Goal: Task Accomplishment & Management: Use online tool/utility

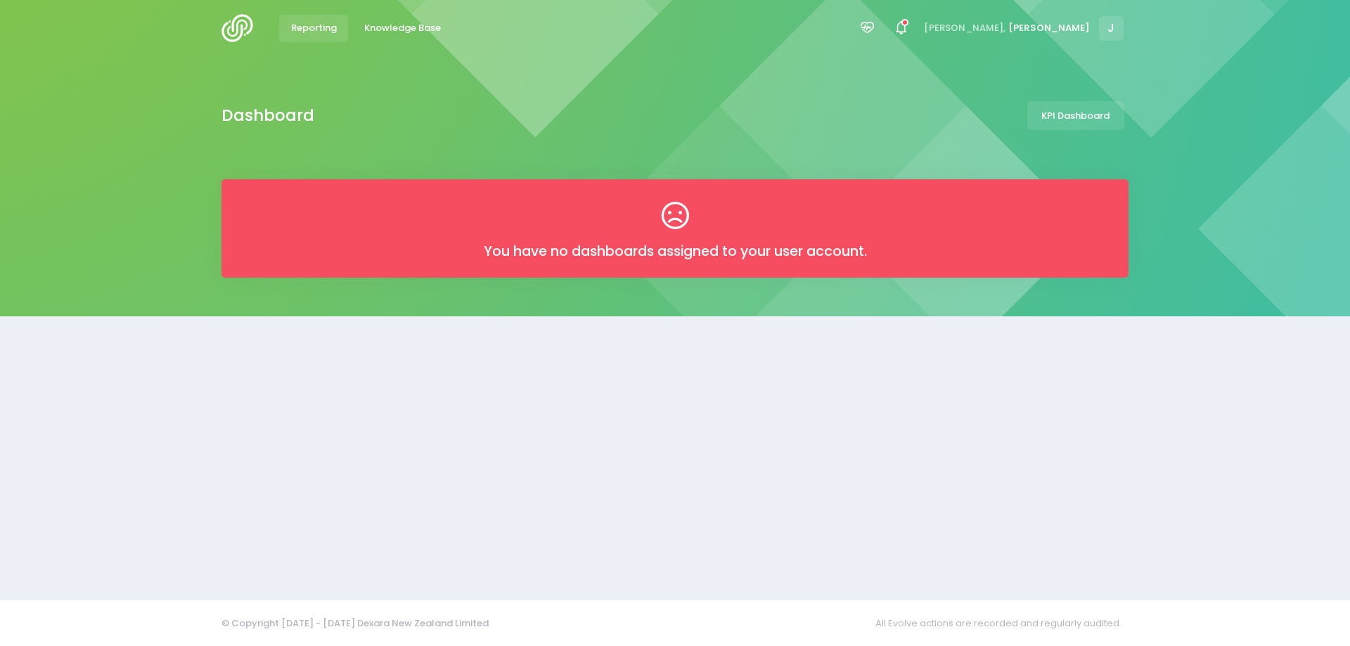
click at [314, 34] on span "Reporting" at bounding box center [314, 28] width 46 height 14
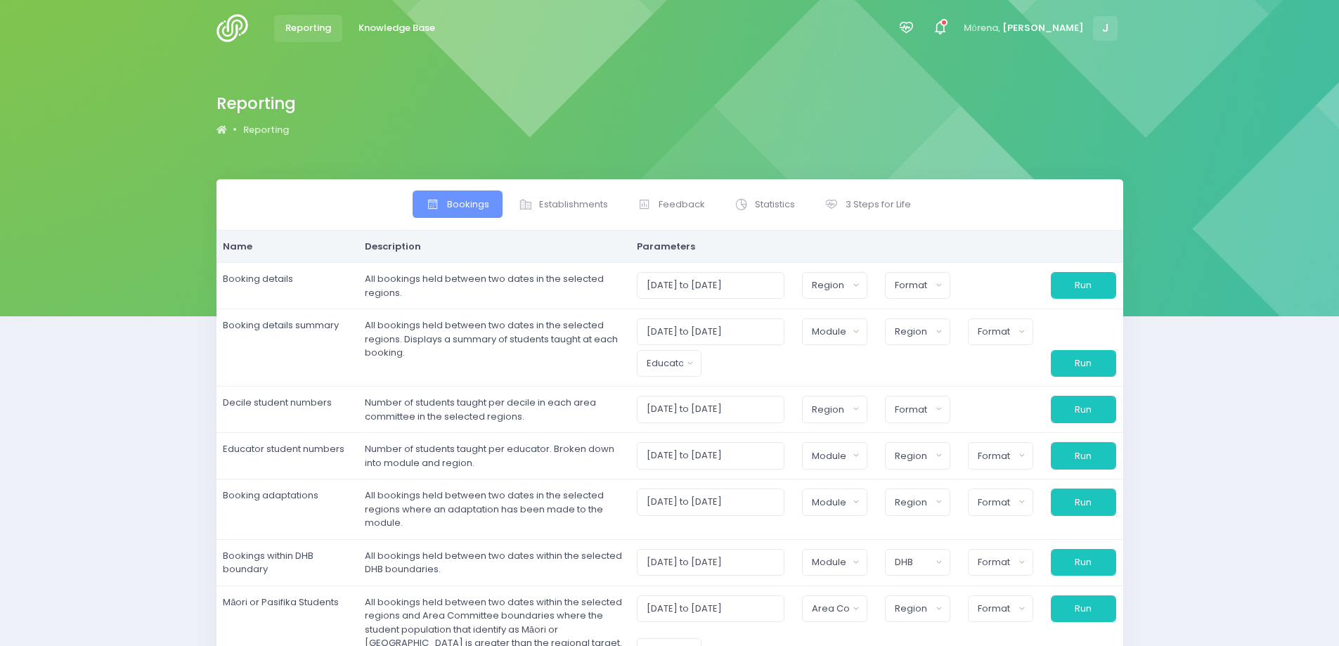
select select
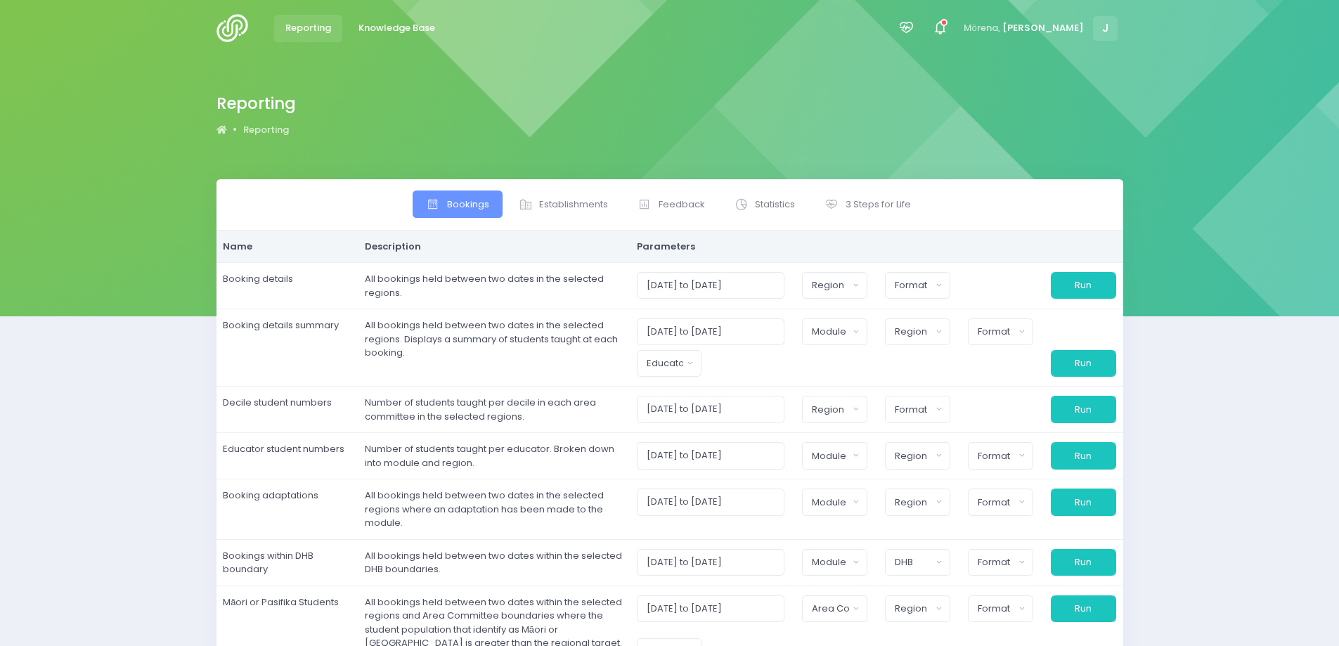
select select
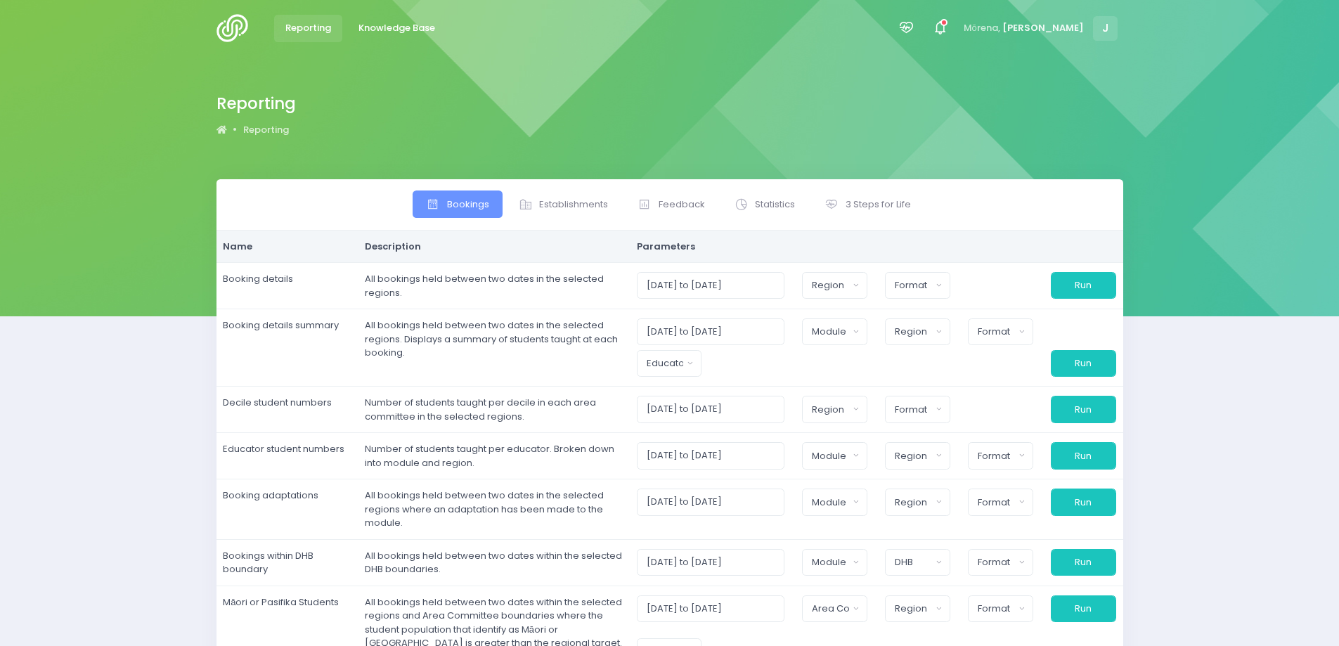
select select
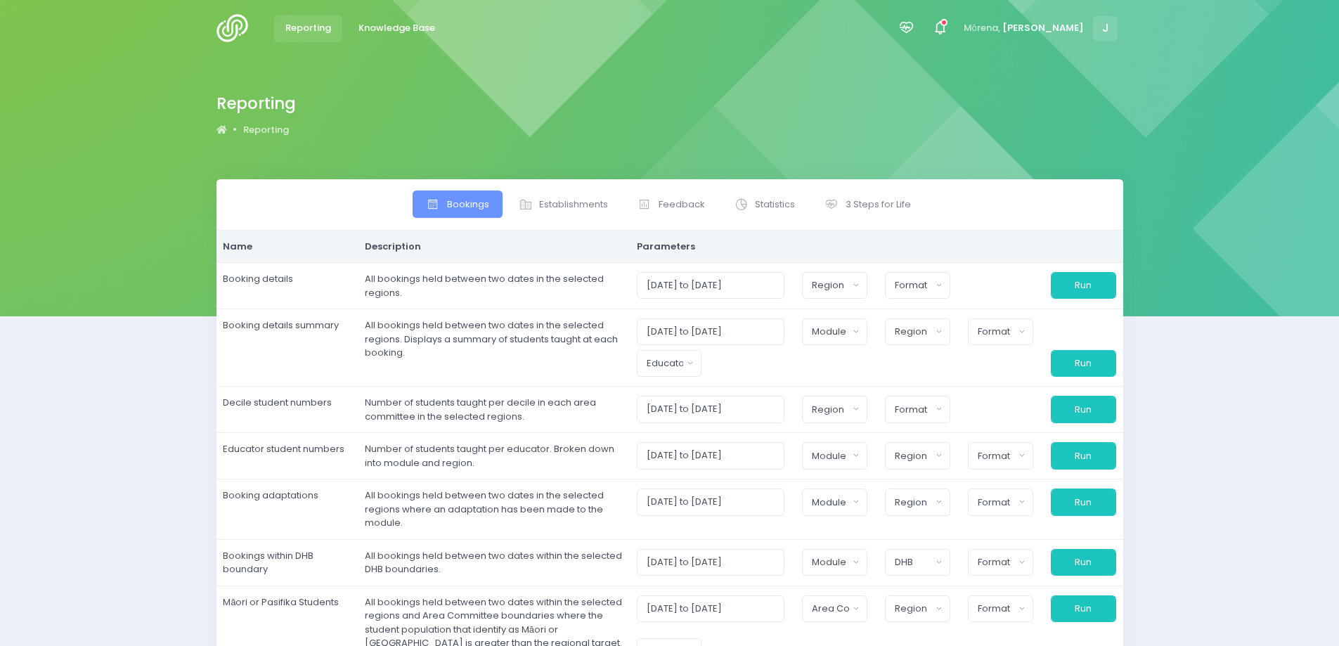
select select
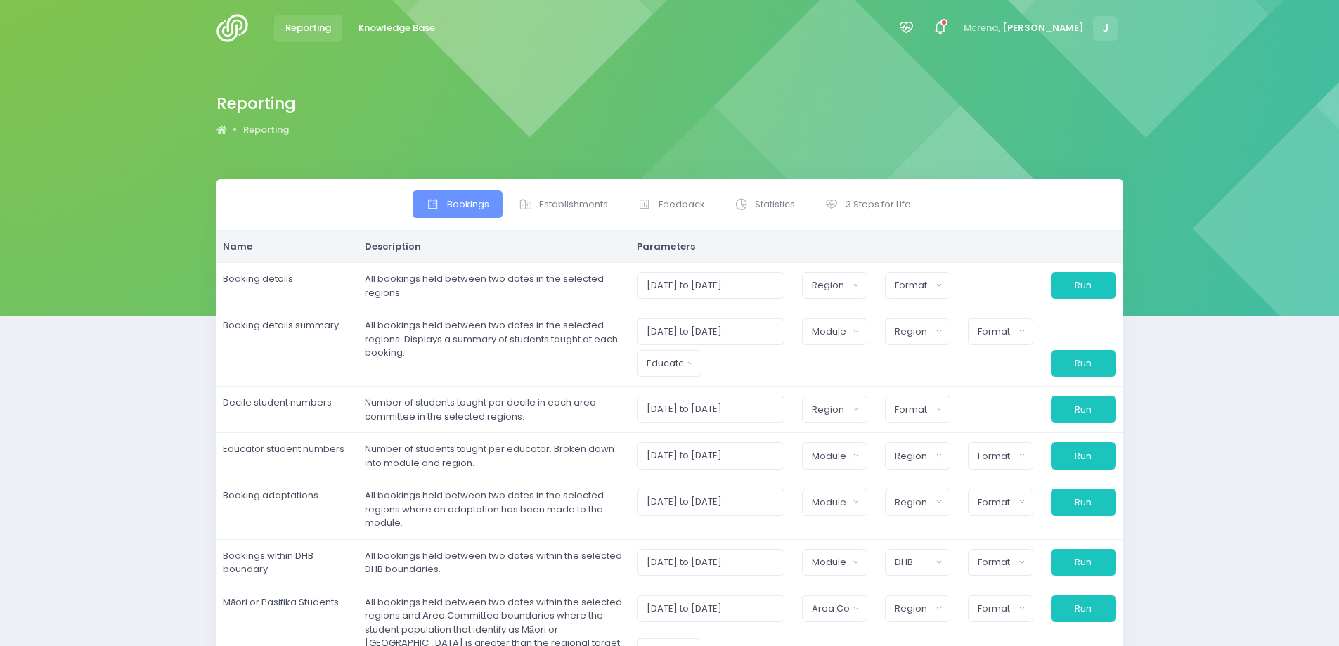
select select
click at [779, 199] on span "Statistics" at bounding box center [775, 205] width 40 height 14
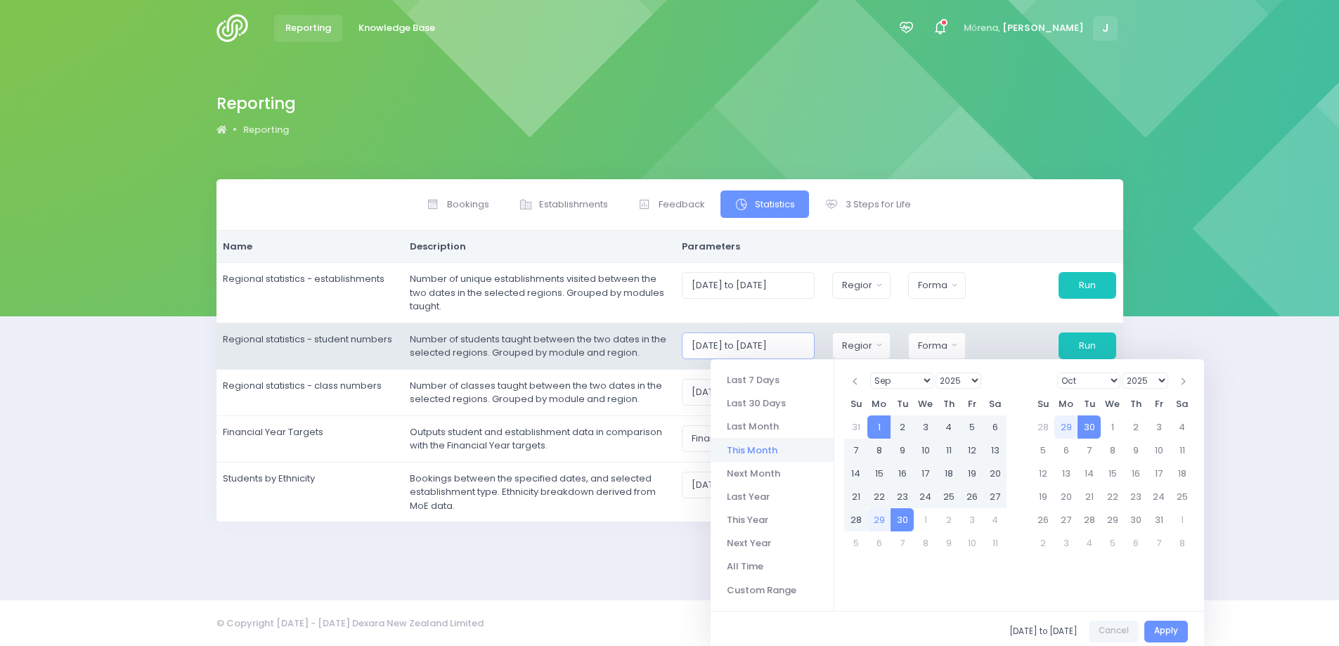
click at [755, 349] on input "01/09/2025 to 30/09/2025" at bounding box center [748, 346] width 133 height 27
click at [762, 350] on input "01/09/2025 to 30/09/2025" at bounding box center [748, 346] width 133 height 27
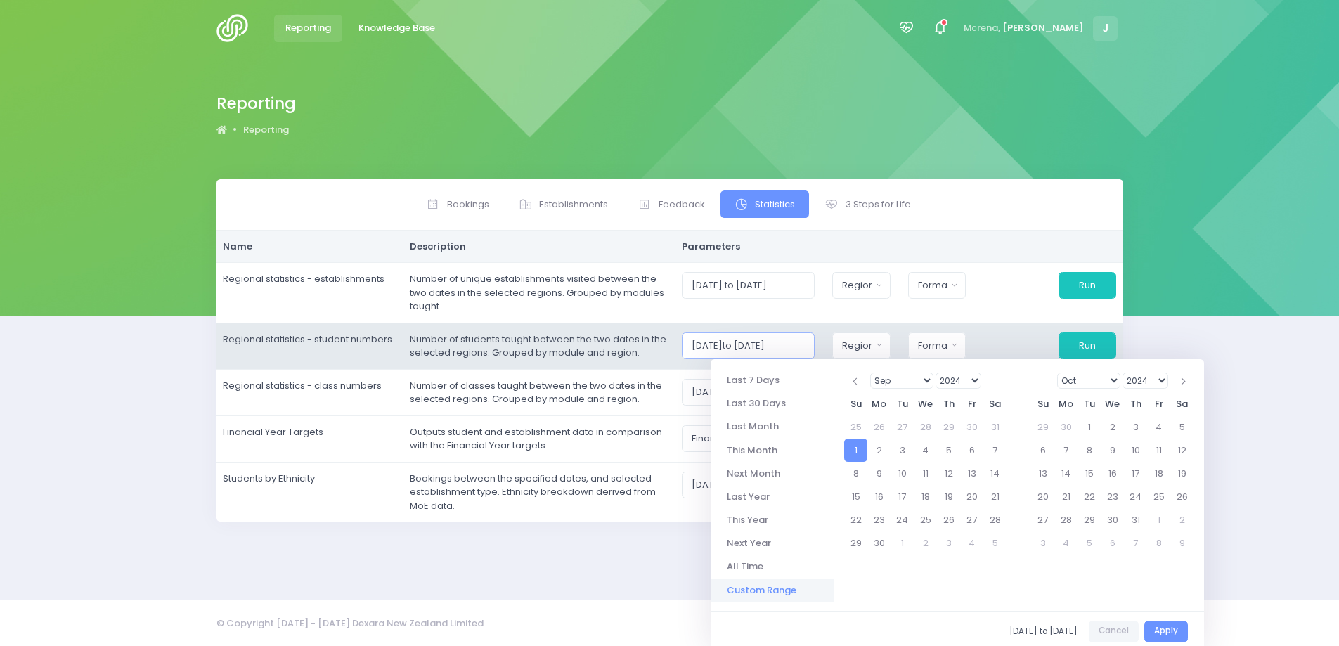
click at [785, 341] on input "01/09/2024to 30/09/2025" at bounding box center [748, 346] width 133 height 27
click at [798, 344] on input "01/09/2024to 31/09/2025" at bounding box center [748, 346] width 133 height 27
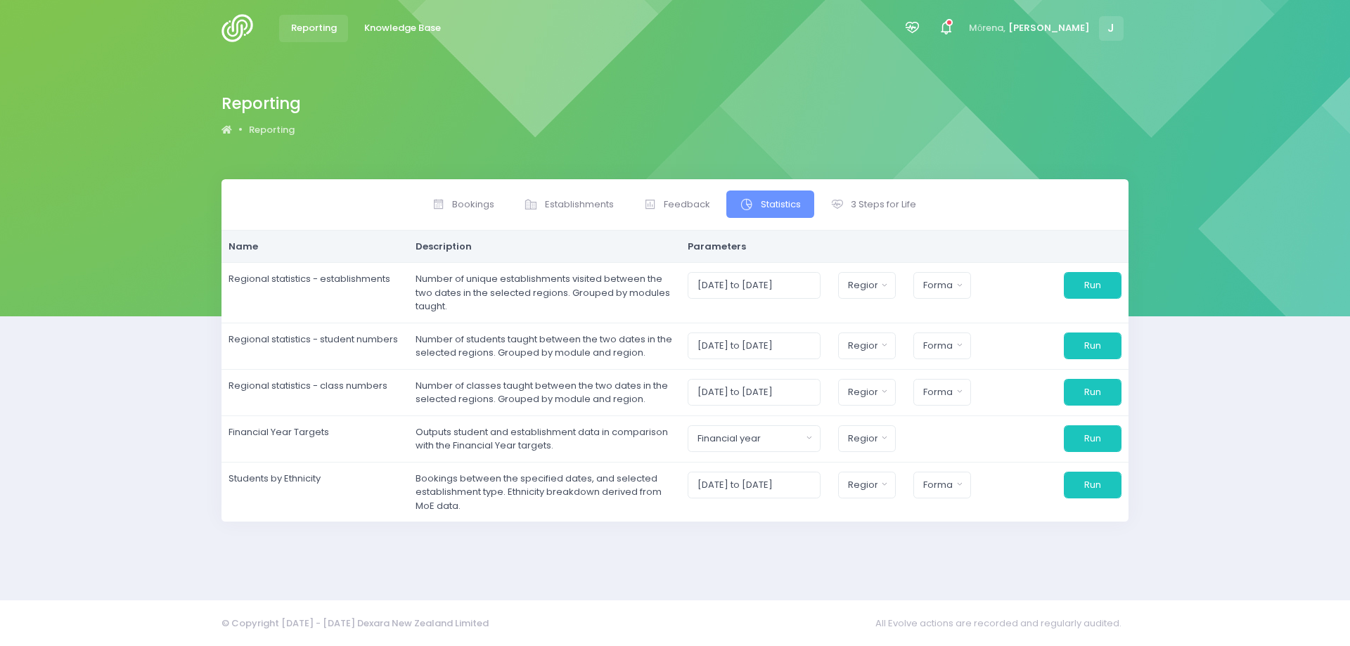
click at [1265, 389] on div "Bookings Establishments Feedback Name" at bounding box center [675, 381] width 1350 height 404
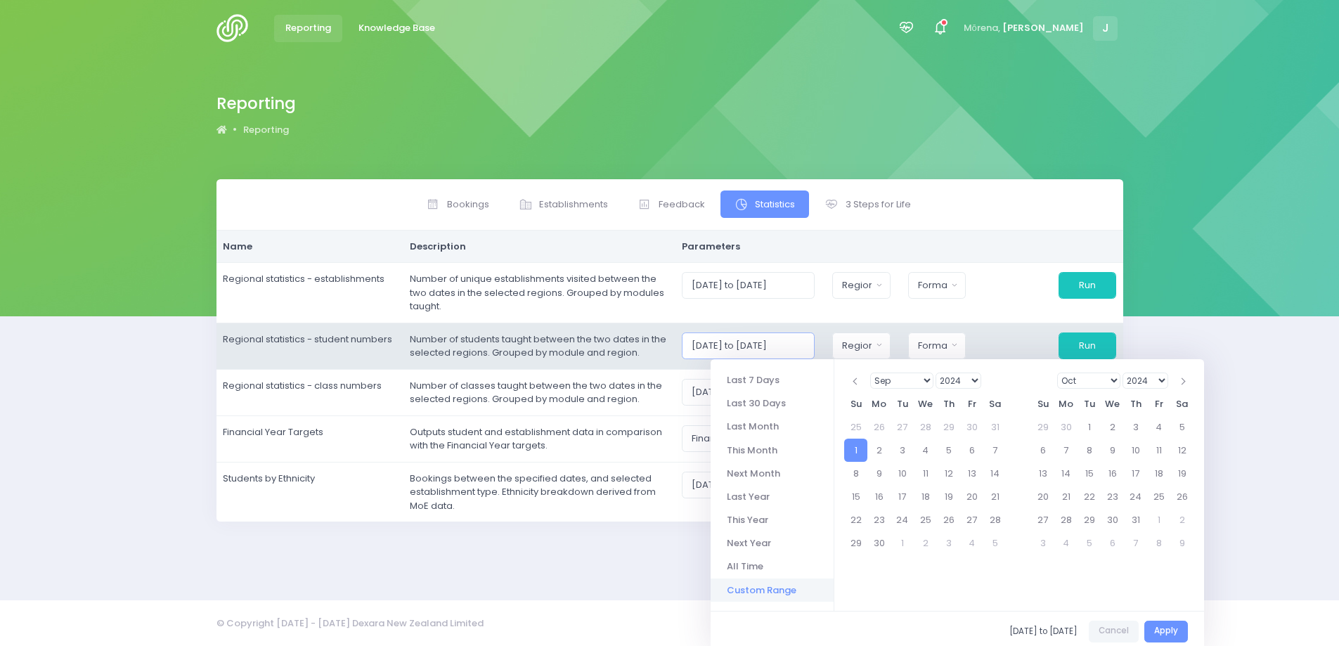
click at [799, 345] on input "01/09/2024 to 01/09/2024" at bounding box center [748, 346] width 133 height 27
drag, startPoint x: 788, startPoint y: 347, endPoint x: 779, endPoint y: 347, distance: 9.1
click at [779, 347] on input "01/09/2024 to 01/09/2024" at bounding box center [748, 346] width 133 height 27
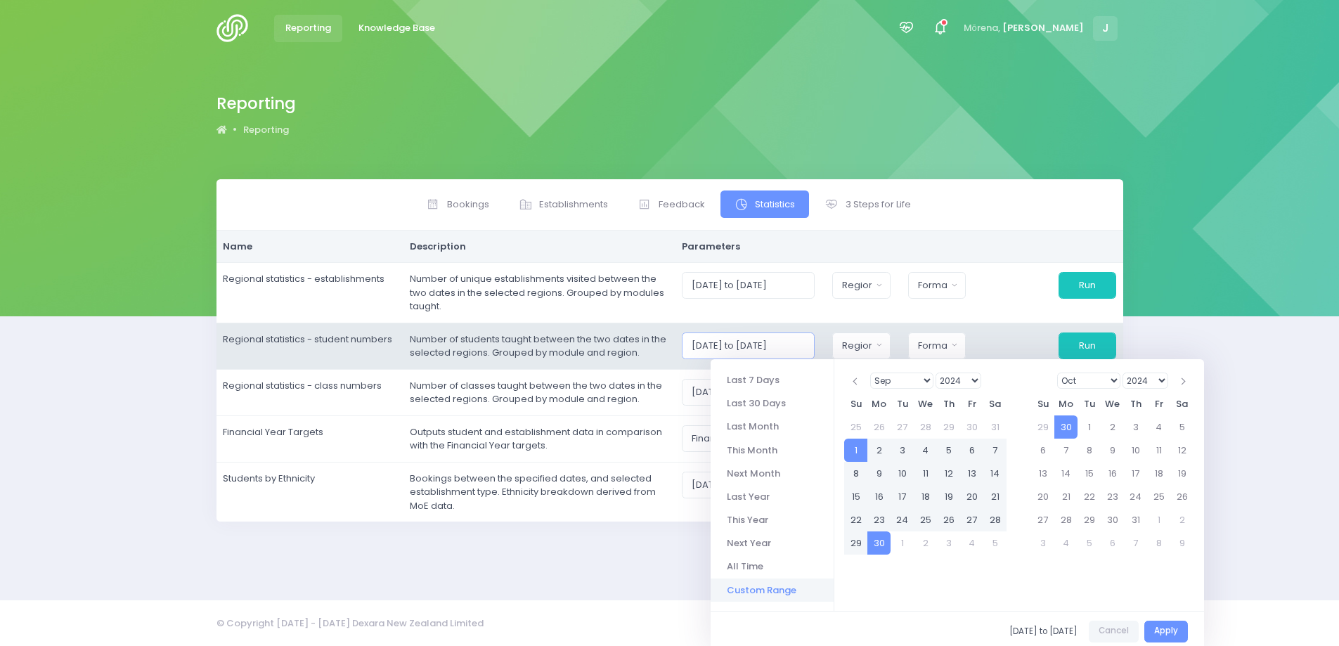
drag, startPoint x: 806, startPoint y: 345, endPoint x: 797, endPoint y: 345, distance: 8.4
click at [797, 345] on input "01/09/2024 to 30/09/2024" at bounding box center [748, 346] width 133 height 27
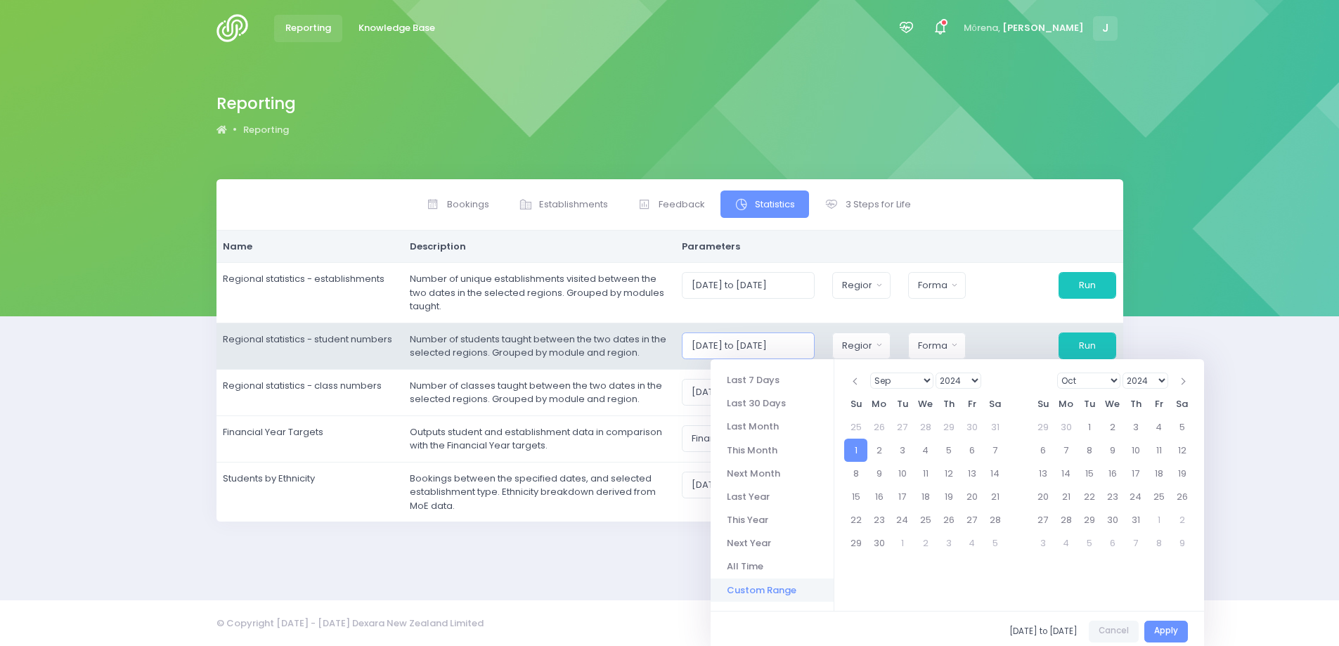
click at [786, 343] on input "01/09/2024 to 30/08/2024" at bounding box center [748, 346] width 133 height 27
click at [1059, 333] on button "Run" at bounding box center [1088, 346] width 58 height 27
type input "01/09/2024 to 01/09/2024"
drag, startPoint x: 802, startPoint y: 347, endPoint x: 828, endPoint y: 345, distance: 26.1
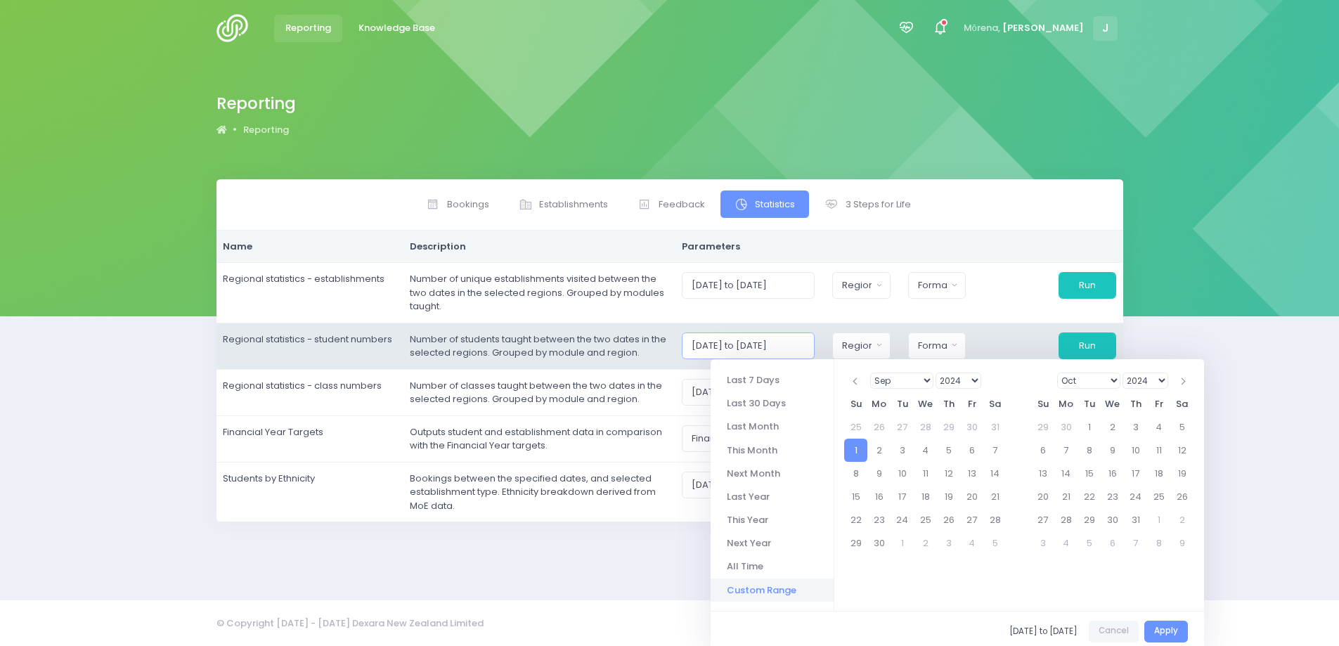
click at [815, 345] on input "01/09/2024 to 01/09/2024" at bounding box center [748, 346] width 133 height 27
drag, startPoint x: 821, startPoint y: 346, endPoint x: 820, endPoint y: 357, distance: 11.3
click at [815, 348] on input "01/09/2024 to 01/09/2024" at bounding box center [748, 346] width 133 height 27
click at [815, 349] on input "01/09/2024 to 01/09/2024" at bounding box center [748, 346] width 133 height 27
click at [785, 346] on input "01/09/2024 to 01/09/2024" at bounding box center [748, 346] width 133 height 27
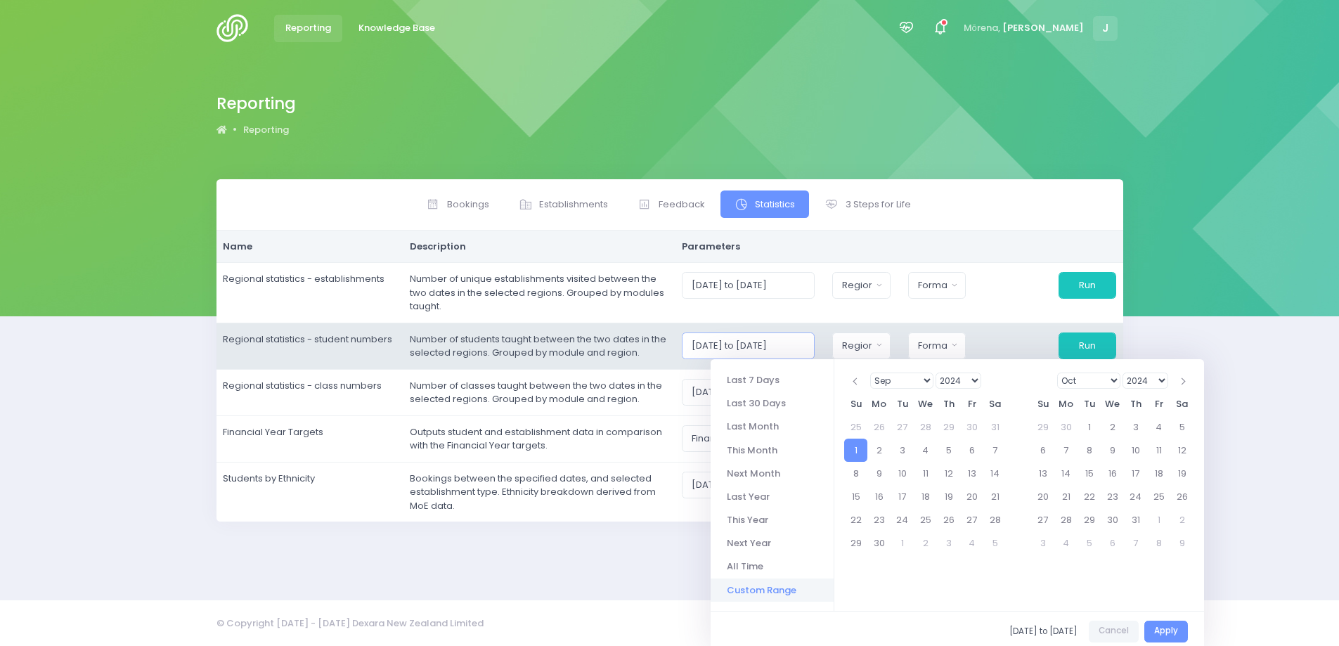
click at [815, 343] on input "01/09/2024 to 01/09/2024" at bounding box center [748, 346] width 133 height 27
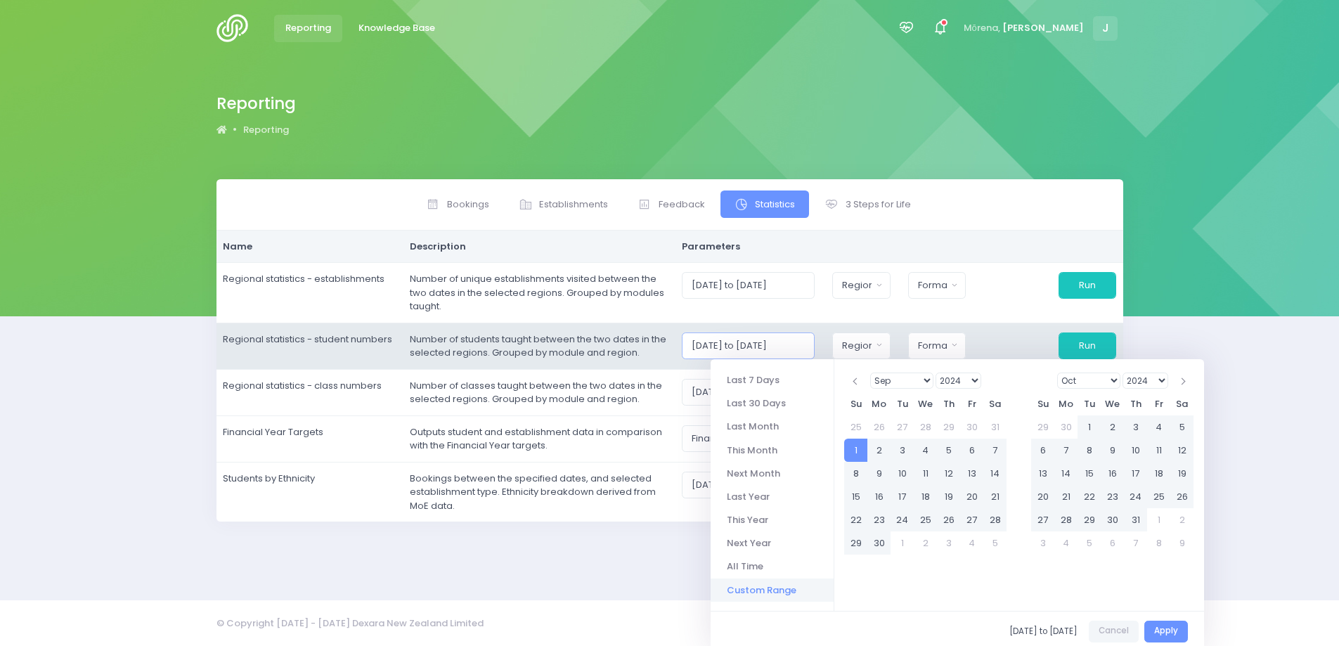
click at [795, 347] on input "01/09/2024 to 01/09/2025" at bounding box center [748, 346] width 133 height 27
click at [770, 345] on input "01/09/2024 to 01/08/2025" at bounding box center [748, 346] width 133 height 27
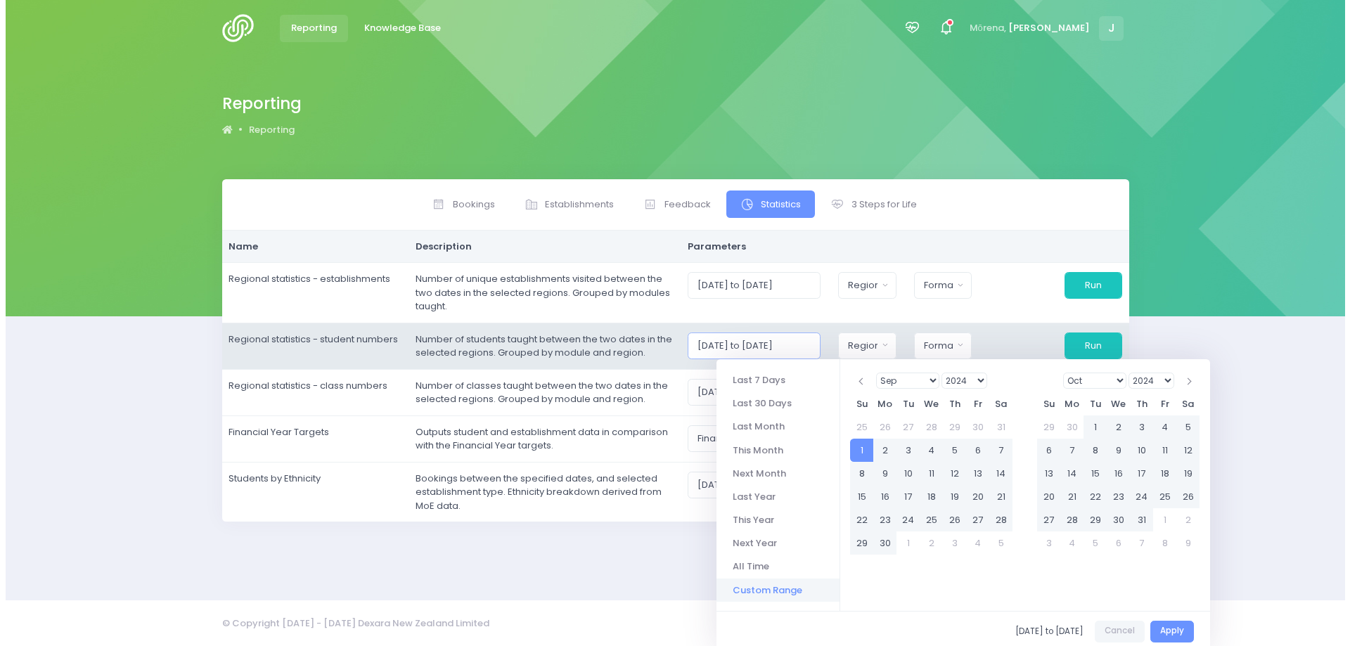
scroll to position [0, 10]
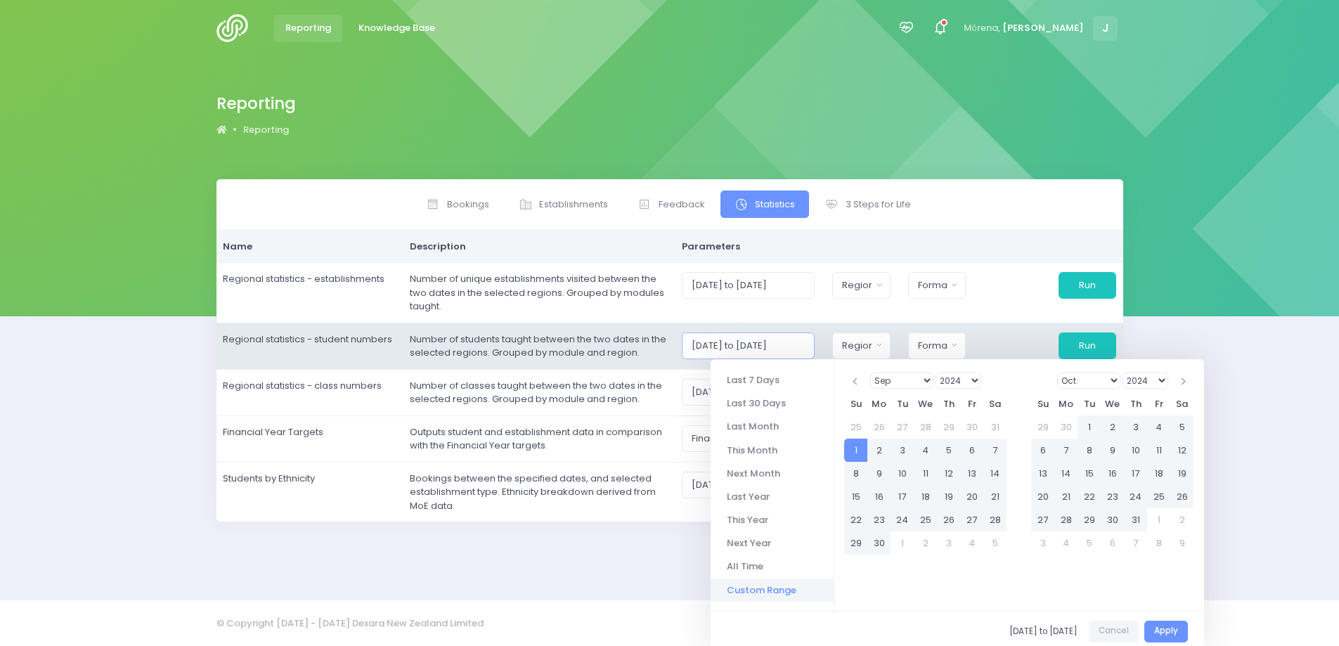
type input "01/09/2024 to 31/08/2025"
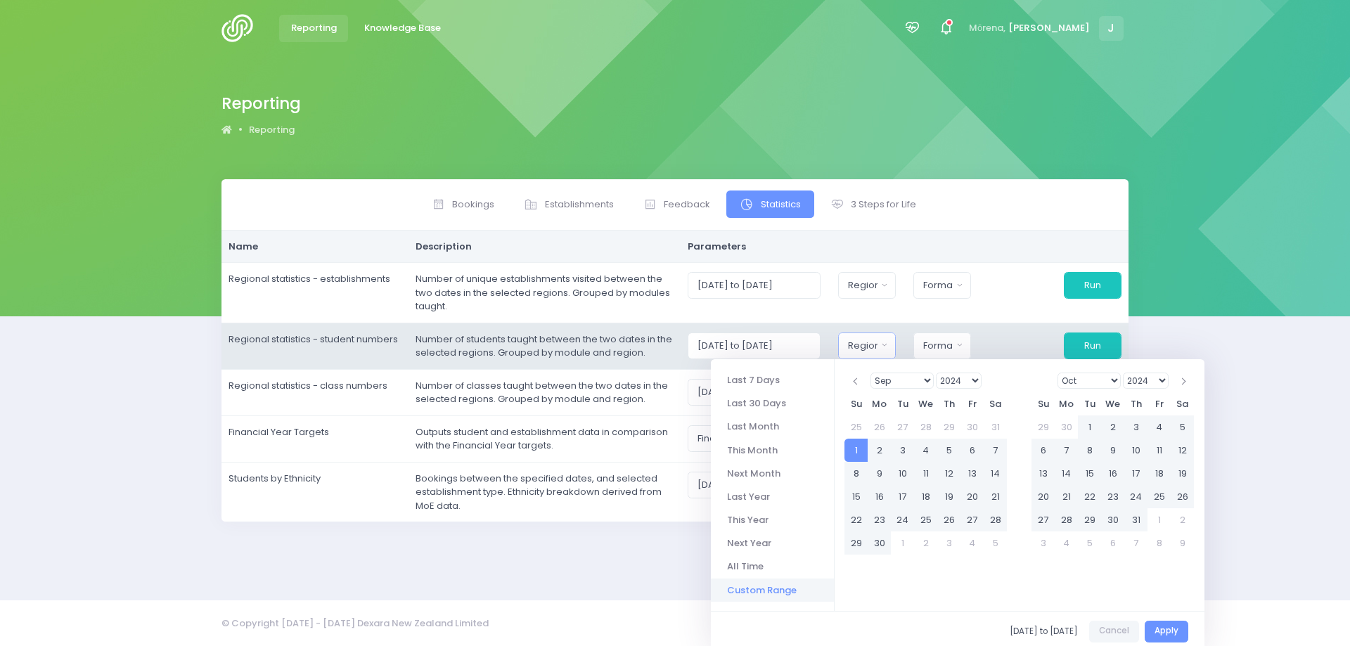
click at [874, 351] on div "Region" at bounding box center [863, 346] width 30 height 14
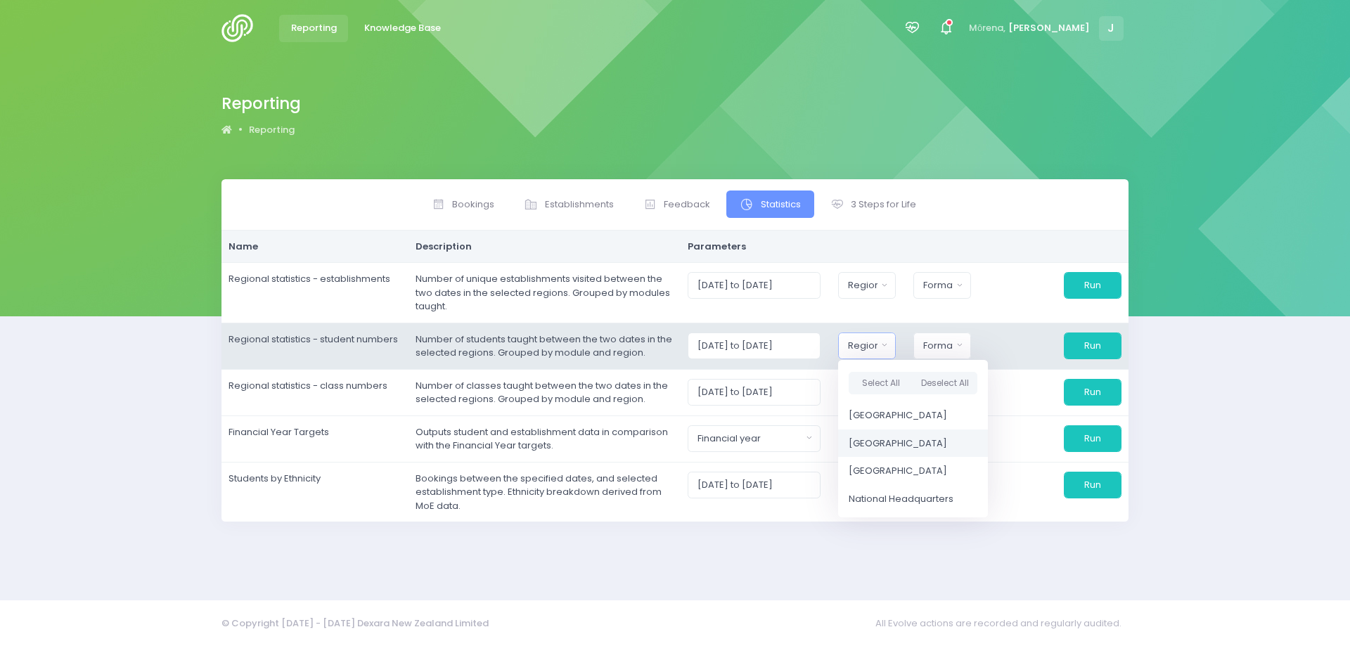
click at [888, 440] on span "Central Region" at bounding box center [898, 443] width 98 height 14
select select "Central"
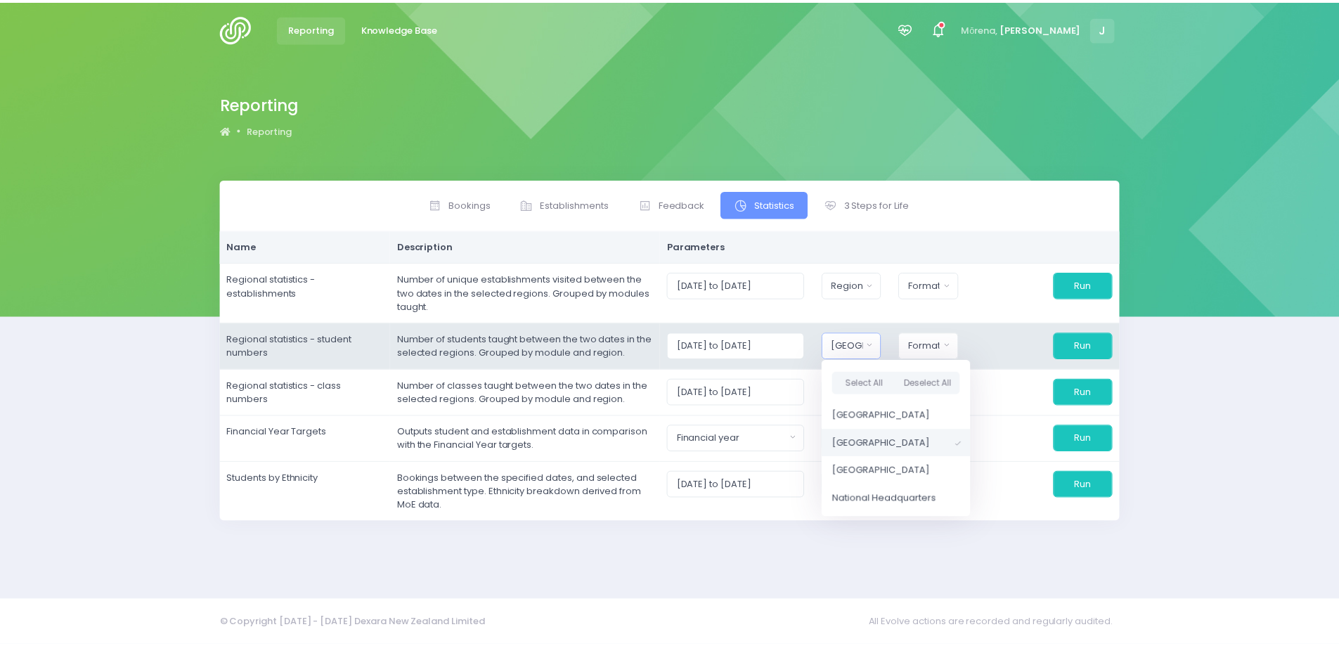
scroll to position [3, 0]
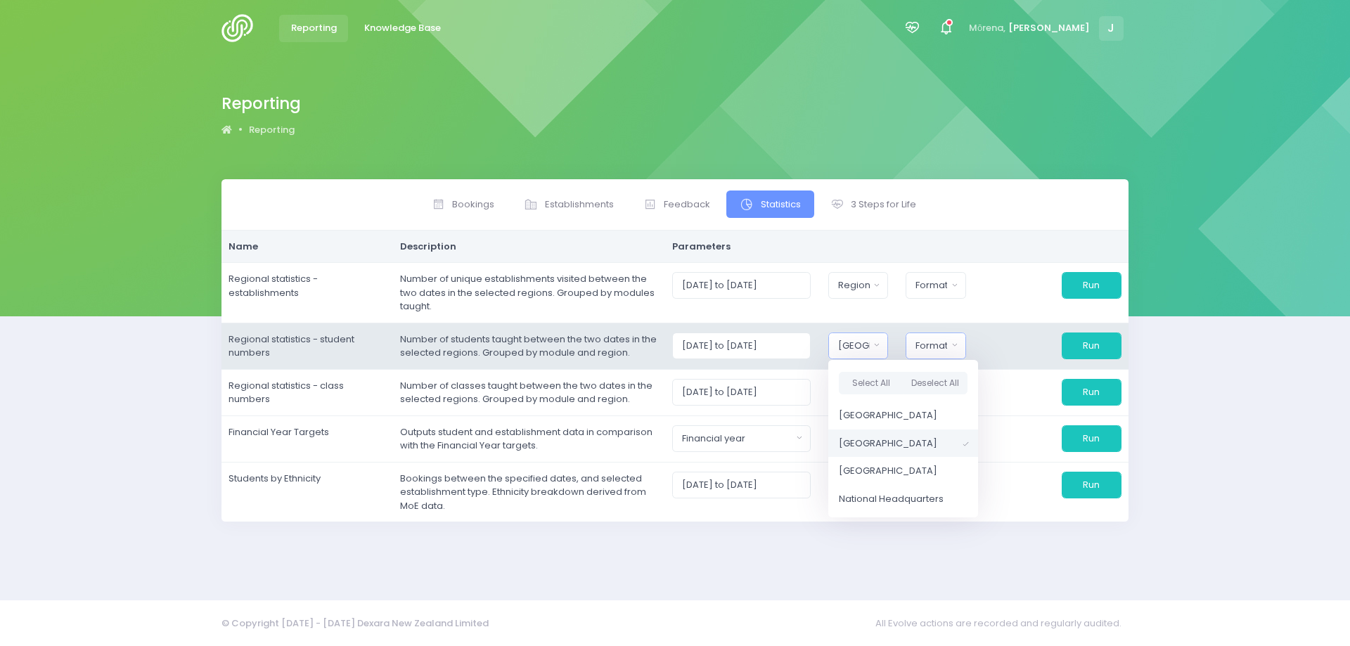
click at [966, 345] on button "Format" at bounding box center [936, 346] width 60 height 27
click at [961, 401] on span "Excel Spreadsheet" at bounding box center [959, 406] width 86 height 14
select select "excel"
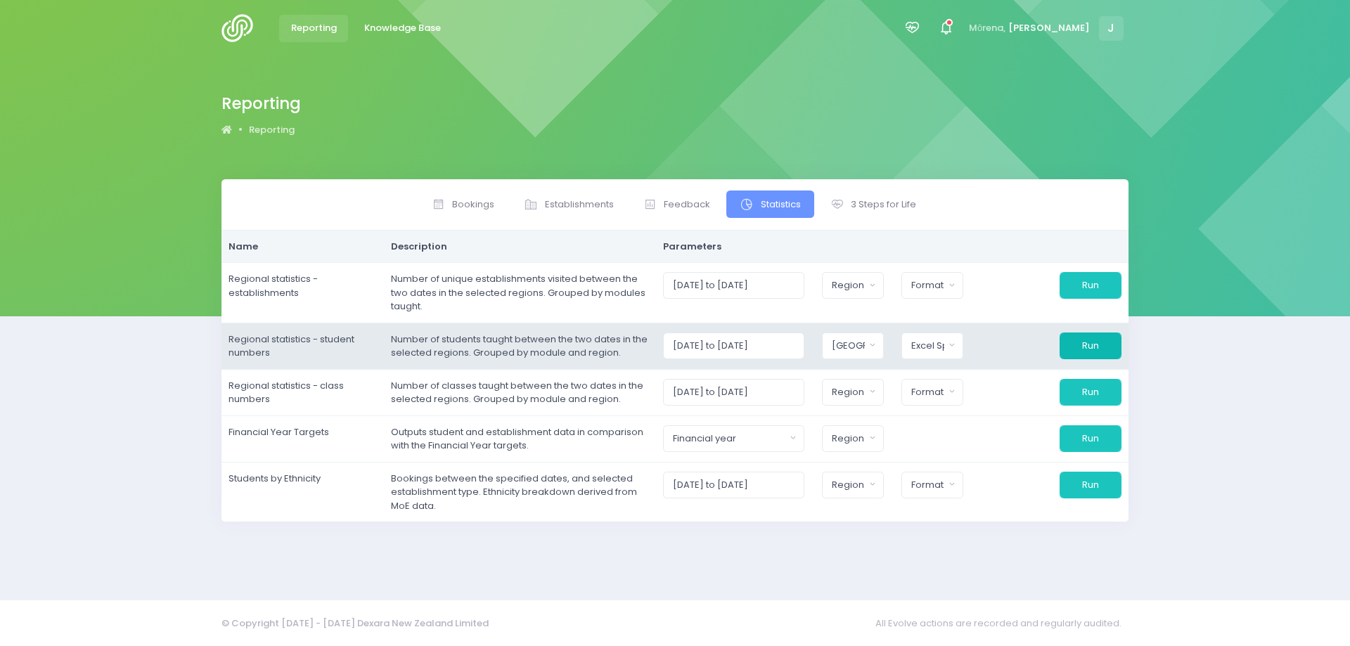
click at [1083, 349] on button "Run" at bounding box center [1091, 346] width 62 height 27
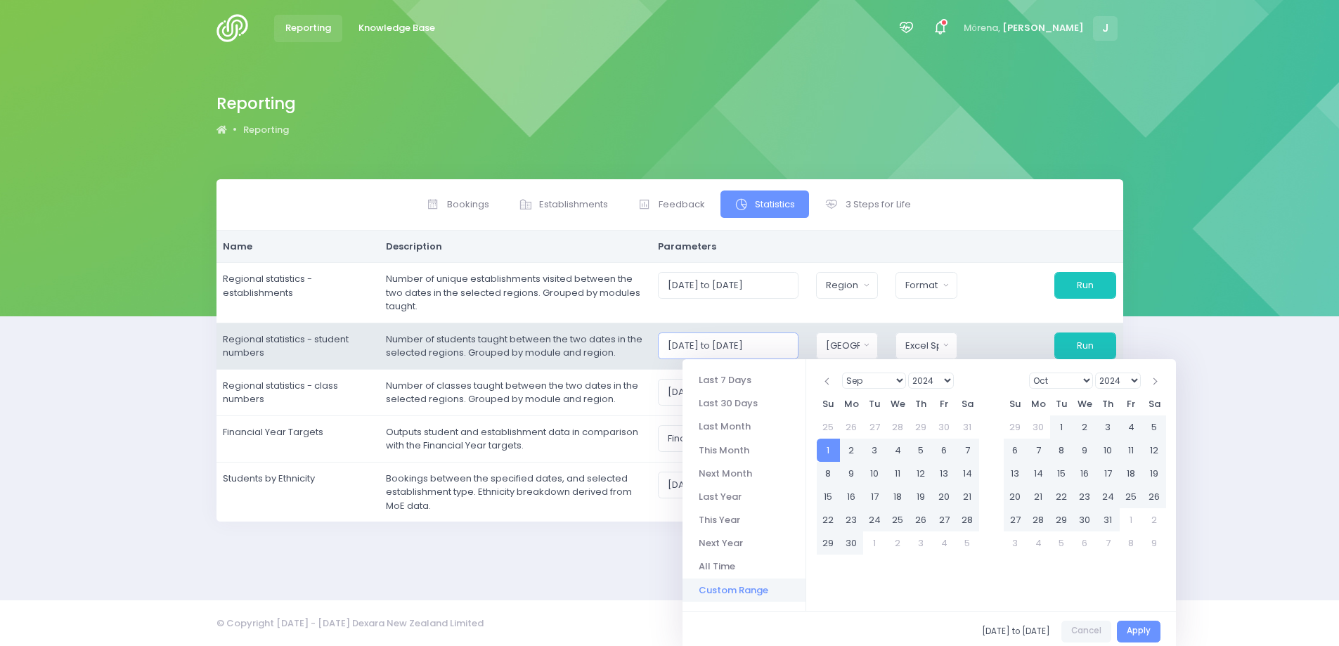
scroll to position [0, 1]
drag, startPoint x: 691, startPoint y: 347, endPoint x: 822, endPoint y: 330, distance: 131.9
click at [822, 330] on td "01/09/2024 to 31/08/2025 Northern Region Central Region South Island Region Nat…" at bounding box center [887, 346] width 472 height 46
drag, startPoint x: 688, startPoint y: 342, endPoint x: 819, endPoint y: 330, distance: 131.3
click at [819, 330] on td "01/09/2024 to 31/08/2025 Northern Region Central Region South Island Region Nat…" at bounding box center [887, 346] width 472 height 46
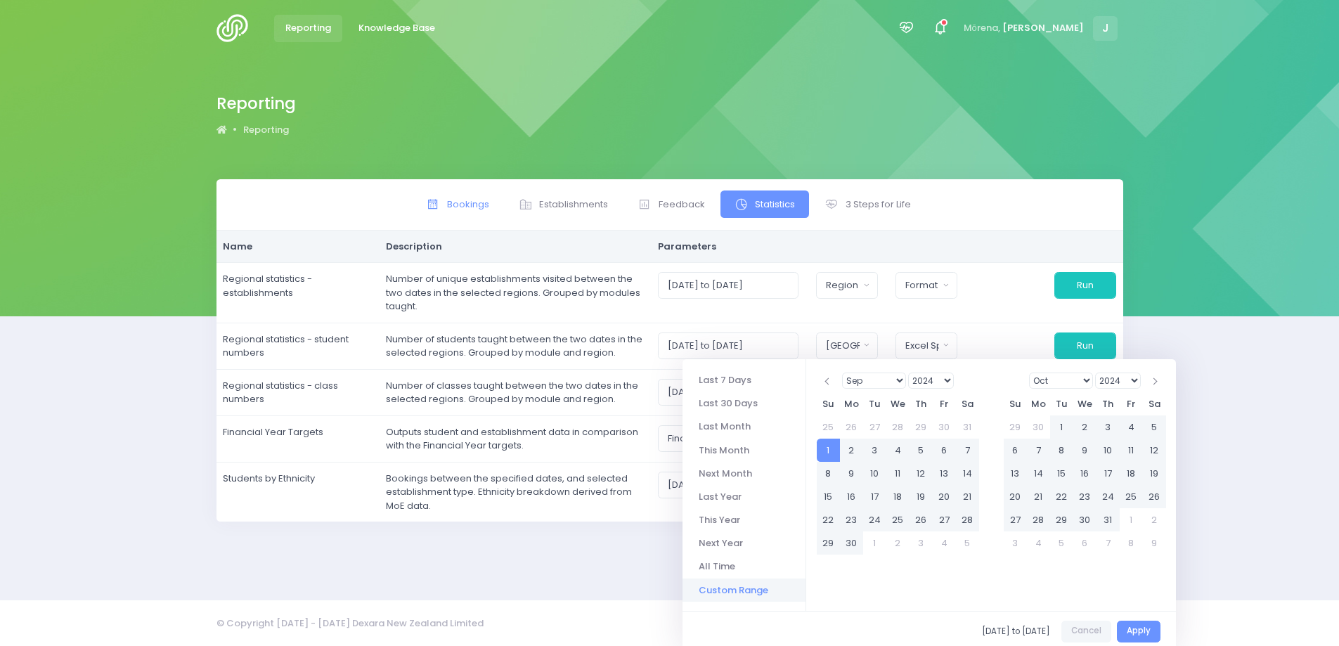
scroll to position [0, 0]
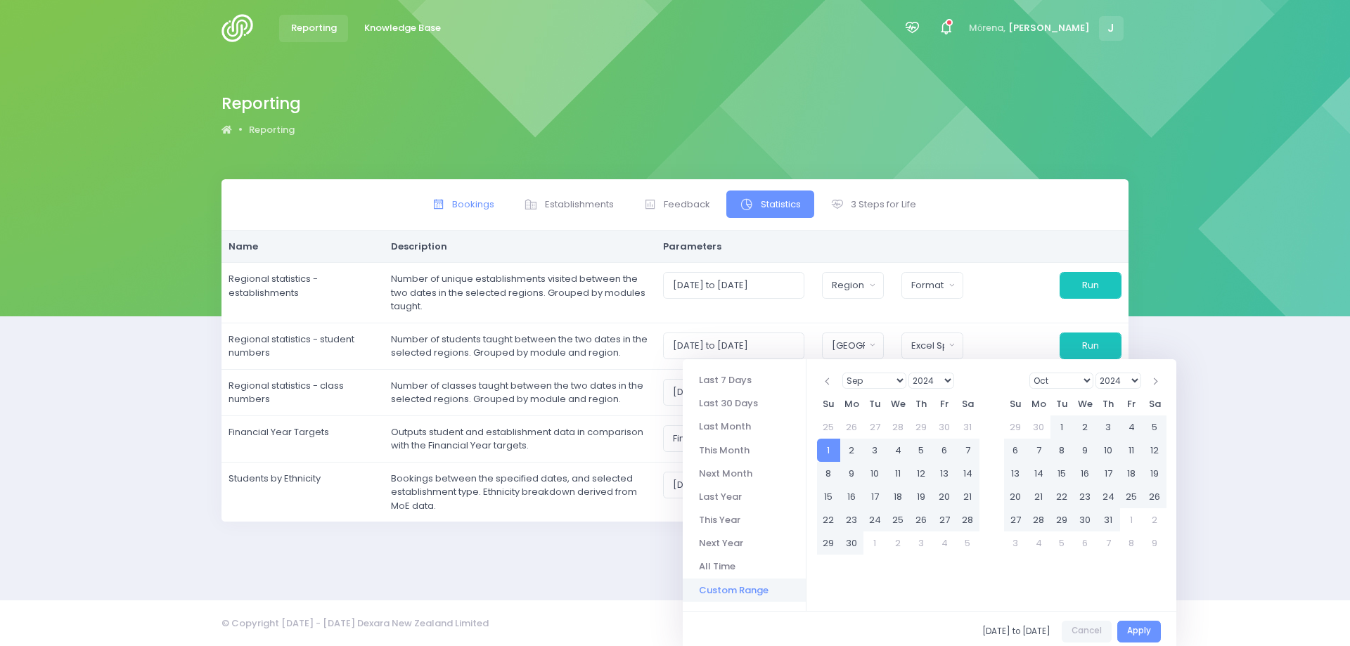
click at [448, 195] on link "Bookings" at bounding box center [463, 204] width 90 height 27
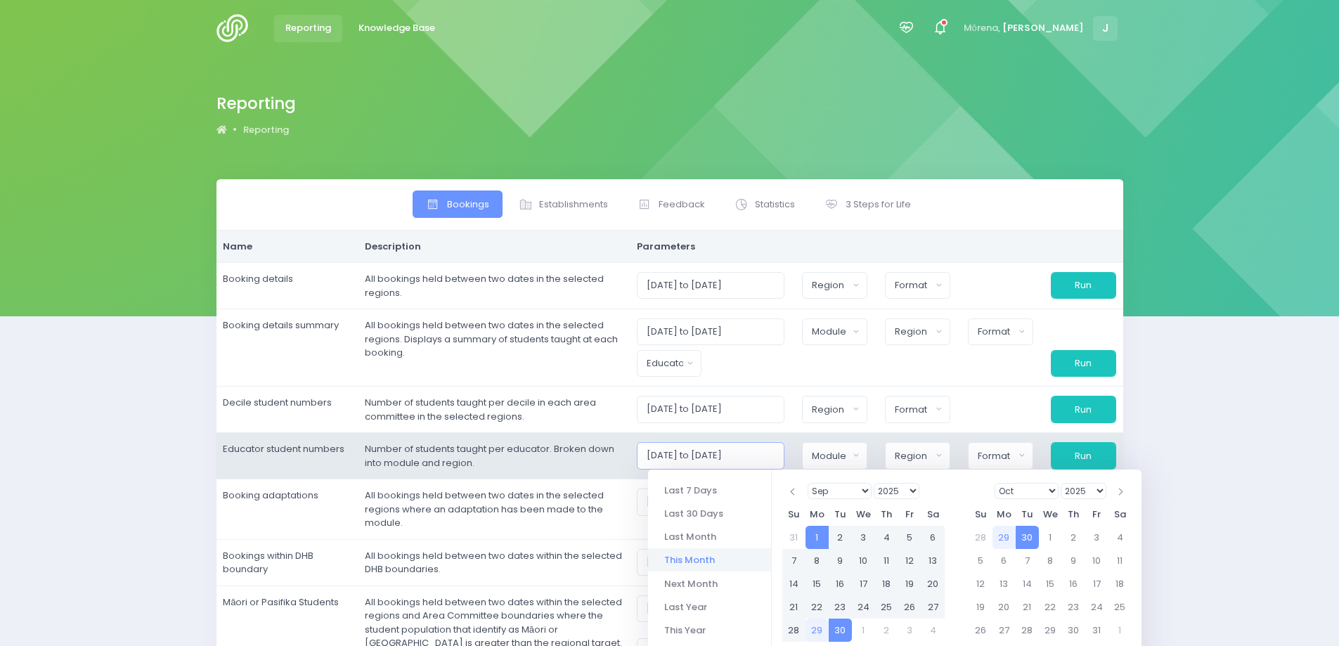
drag, startPoint x: 652, startPoint y: 458, endPoint x: 785, endPoint y: 452, distance: 133.0
click at [785, 452] on input "01/09/2025 to 30/09/2025" at bounding box center [711, 455] width 148 height 27
click at [683, 454] on input "01/09/2025 to 30/09/2025" at bounding box center [711, 455] width 148 height 27
click at [705, 452] on input "01/09/2025 to 30/09/2025" at bounding box center [711, 455] width 148 height 27
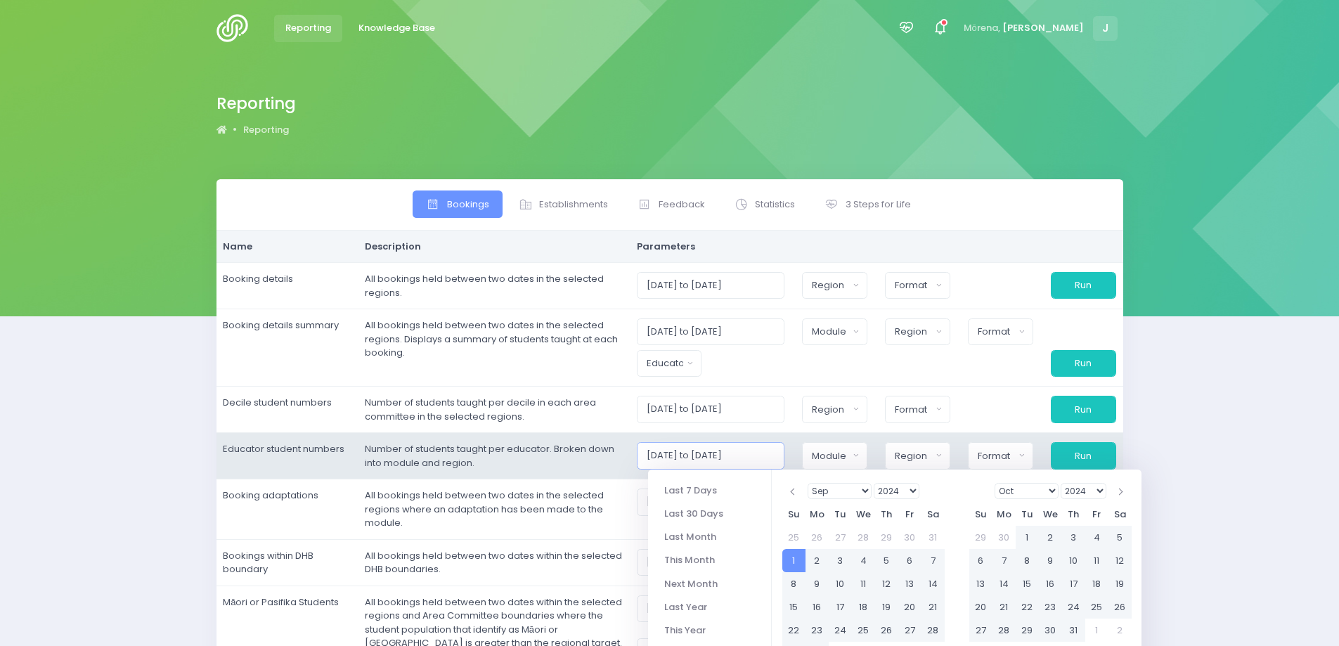
click at [729, 456] on input "01/09/2024 to 30/09/2025" at bounding box center [711, 455] width 148 height 27
click at [742, 456] on input "01/09/2024 to 31/09/2025" at bounding box center [711, 455] width 148 height 27
type input "01/09/2024 to 31/08/2025"
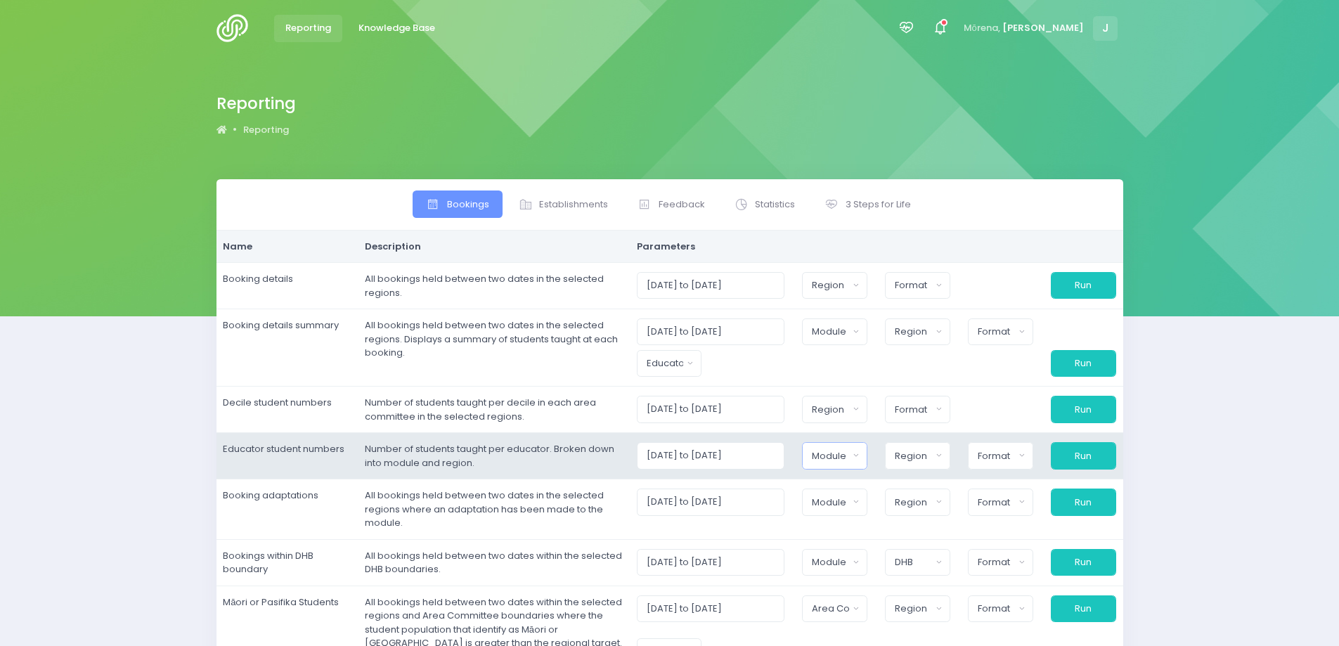
click at [835, 449] on div "Module" at bounding box center [830, 456] width 37 height 14
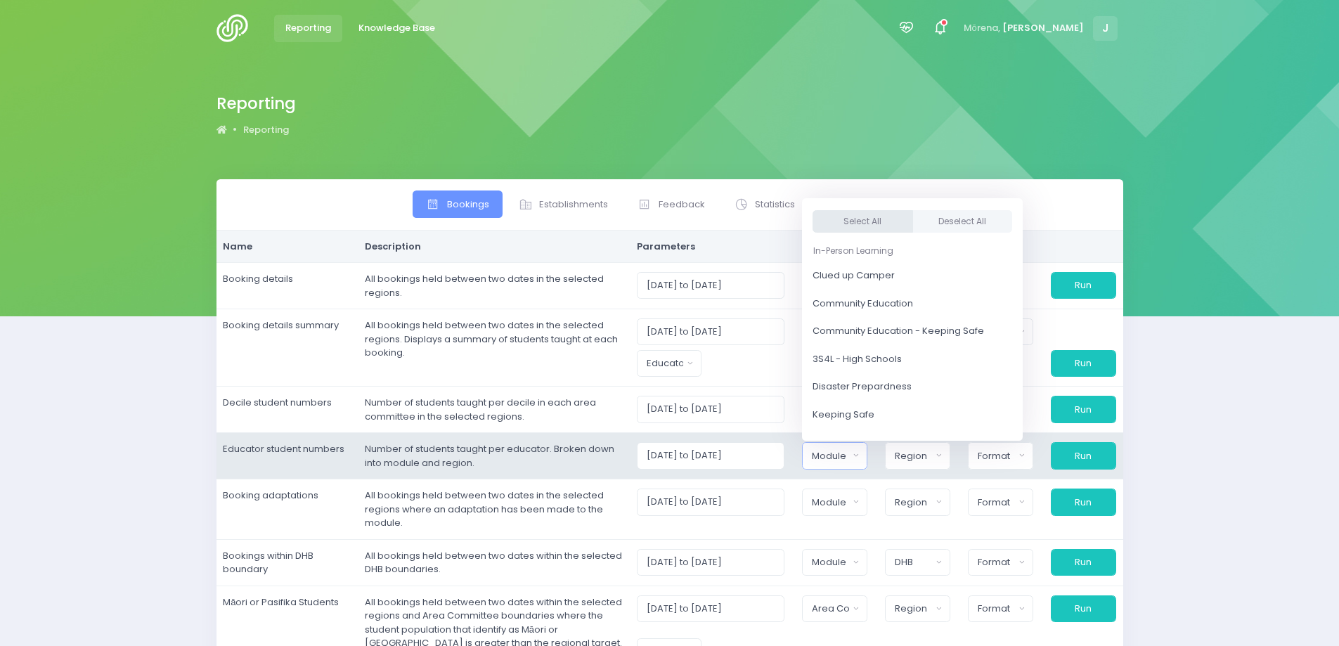
click at [880, 221] on button "Select All" at bounding box center [863, 221] width 101 height 23
select select "Clued up Camper"
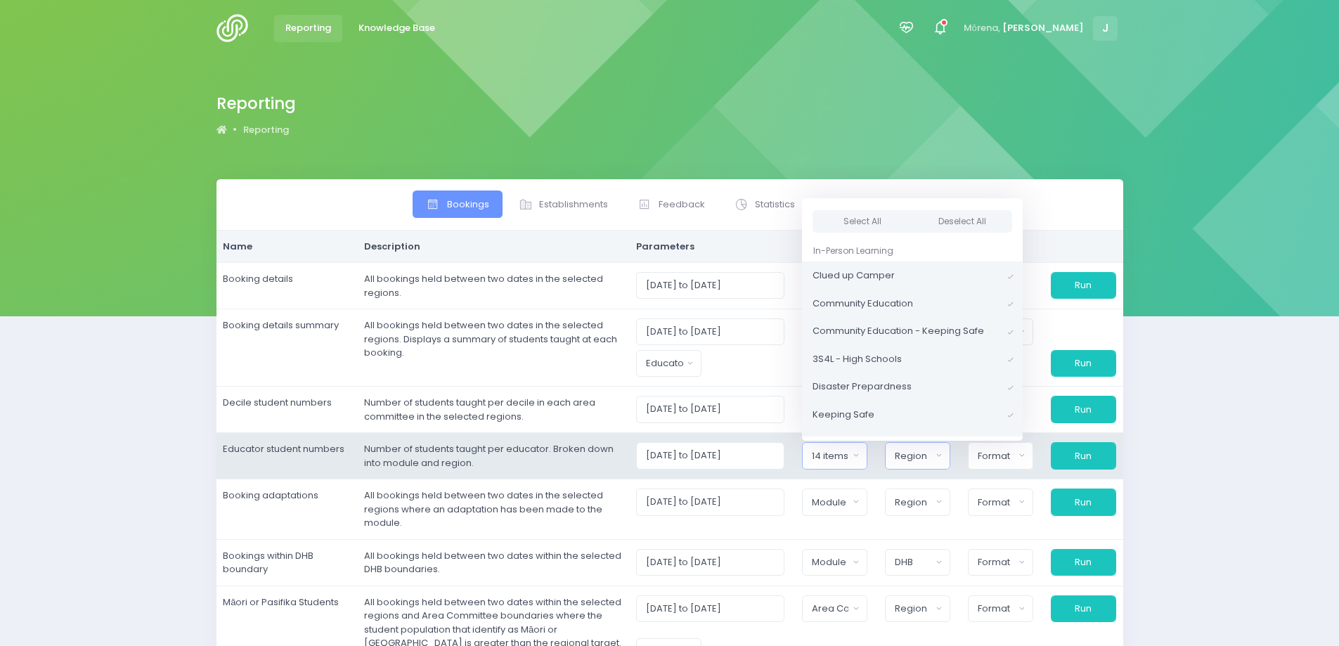
click at [929, 450] on div "Region" at bounding box center [913, 456] width 37 height 14
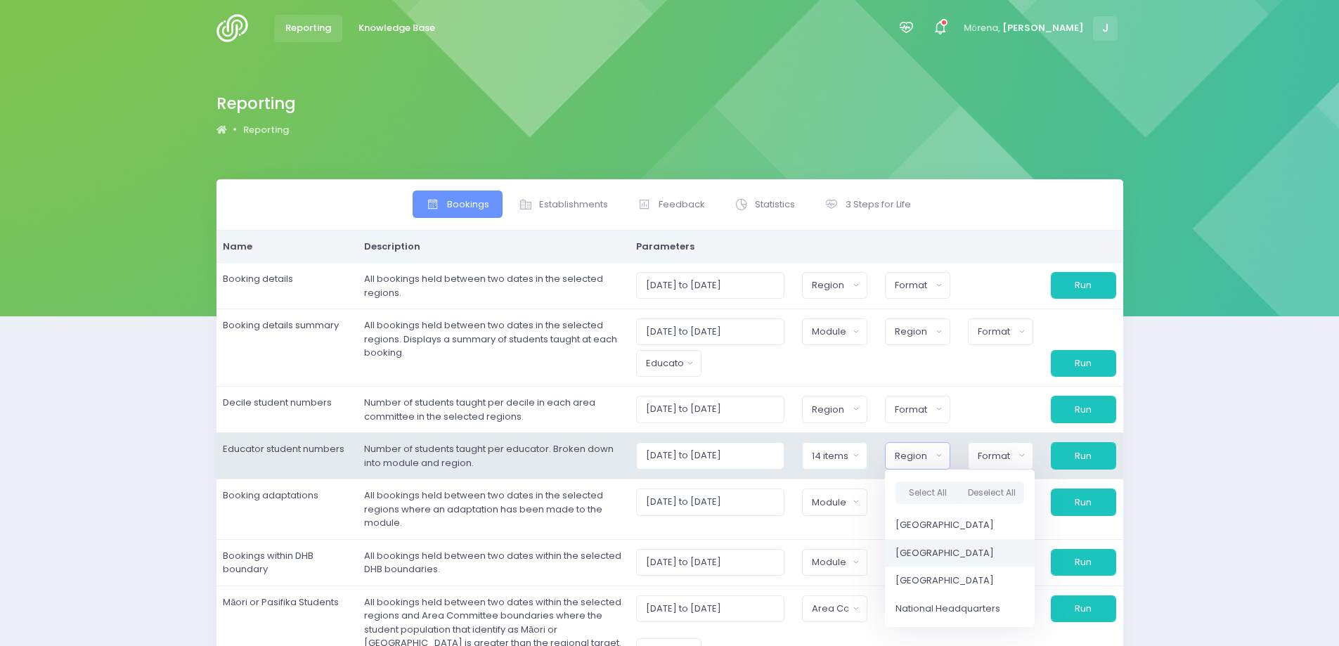
click at [915, 546] on span "Central Region" at bounding box center [945, 553] width 98 height 14
select select "Central"
click at [1012, 453] on div "Format" at bounding box center [994, 456] width 39 height 14
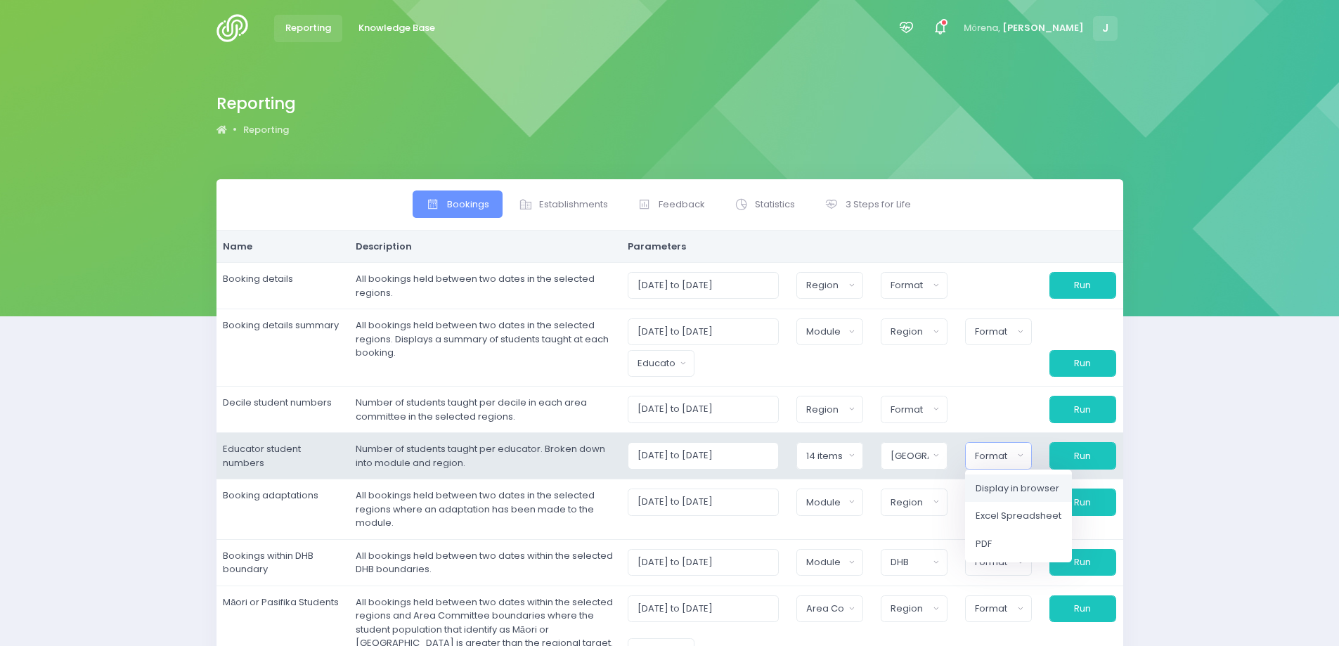
click at [1009, 486] on span "Display in browser" at bounding box center [1018, 489] width 84 height 14
select select "web"
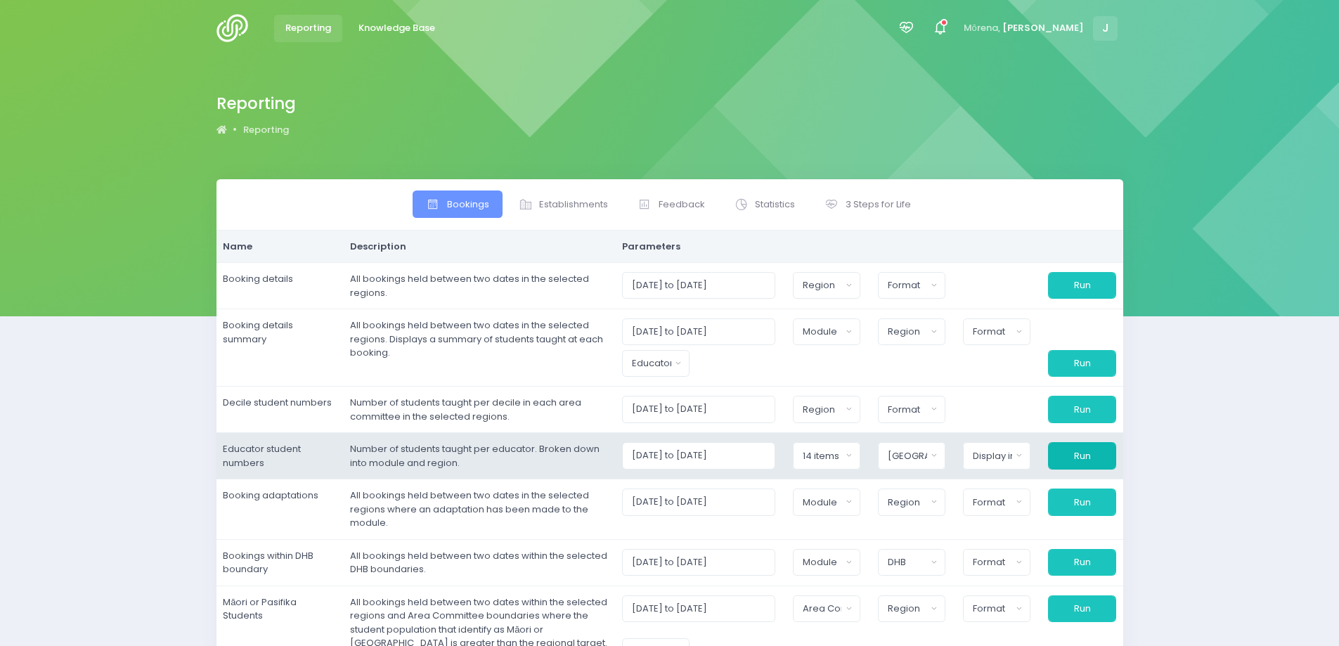
click at [1081, 455] on button "Run" at bounding box center [1081, 455] width 67 height 27
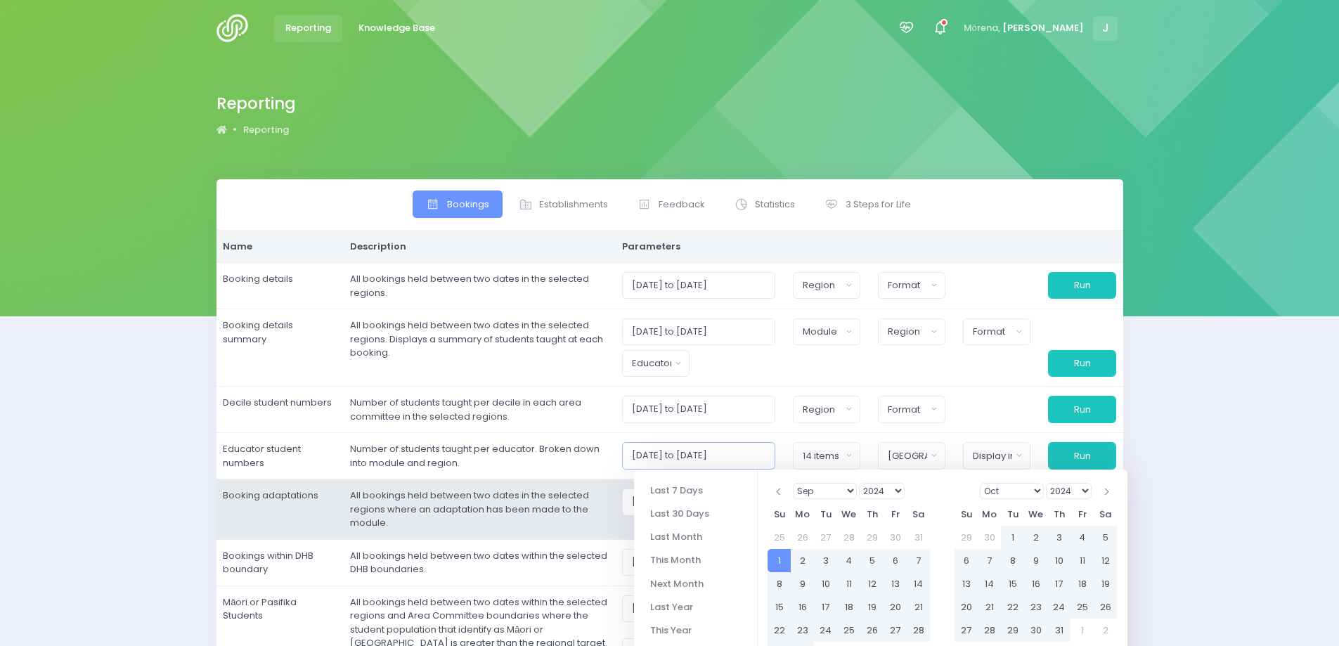
drag, startPoint x: 764, startPoint y: 458, endPoint x: 626, endPoint y: 491, distance: 141.0
click at [626, 491] on tbody "Booking details All bookings held between two dates in the selected regions. 01…" at bounding box center [670, 522] width 907 height 518
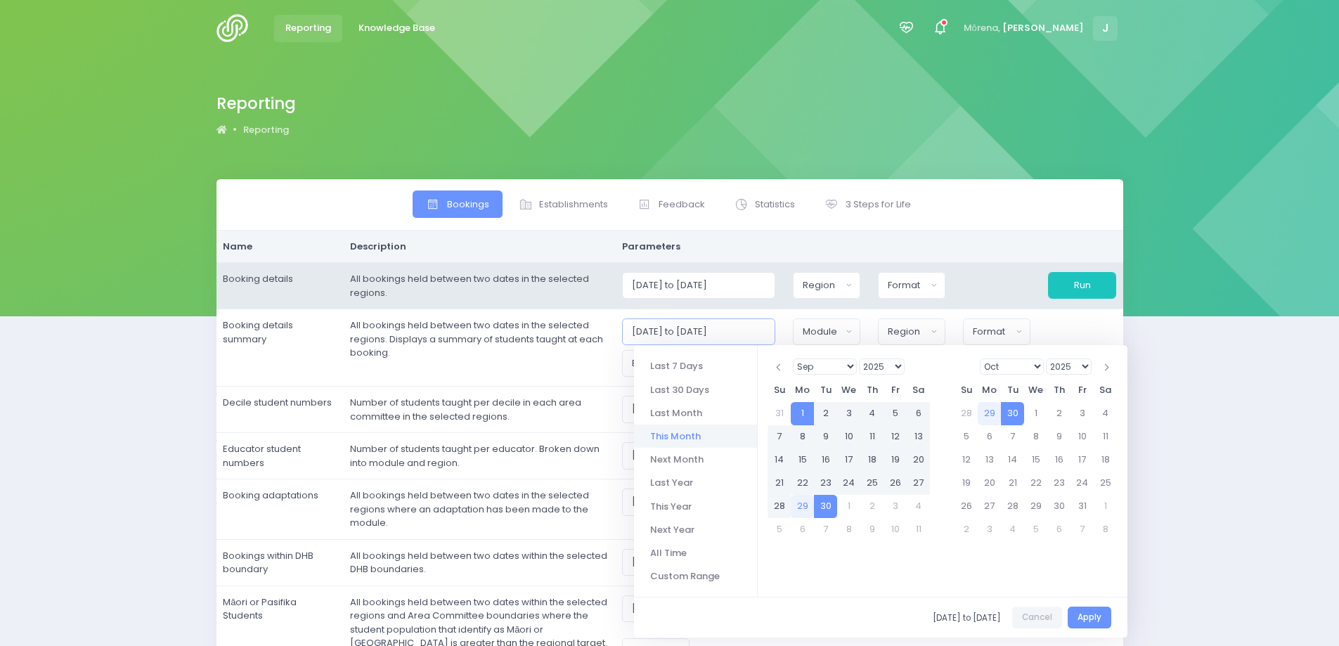
drag, startPoint x: 766, startPoint y: 330, endPoint x: 609, endPoint y: 303, distance: 159.2
click at [609, 303] on tbody "Booking details All bookings held between two dates in the selected regions. 01…" at bounding box center [670, 522] width 907 height 518
paste input "4 to 31/08"
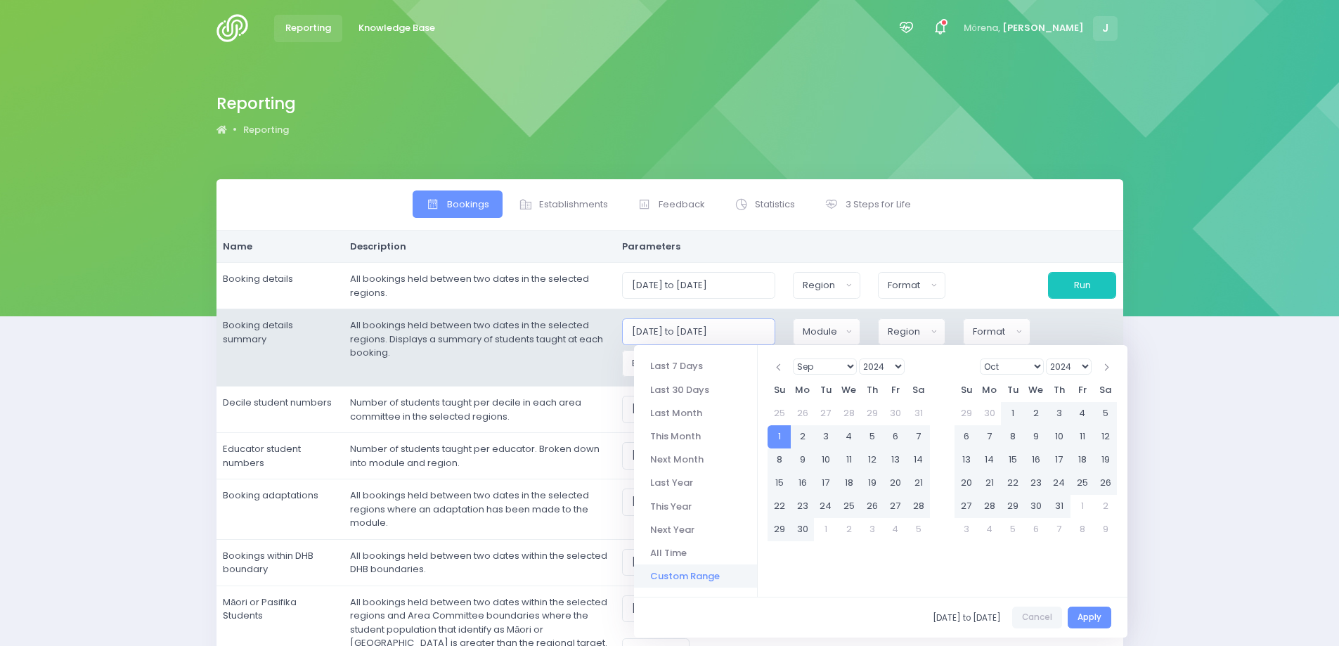
type input "01/09/2024 to 31/08/2025"
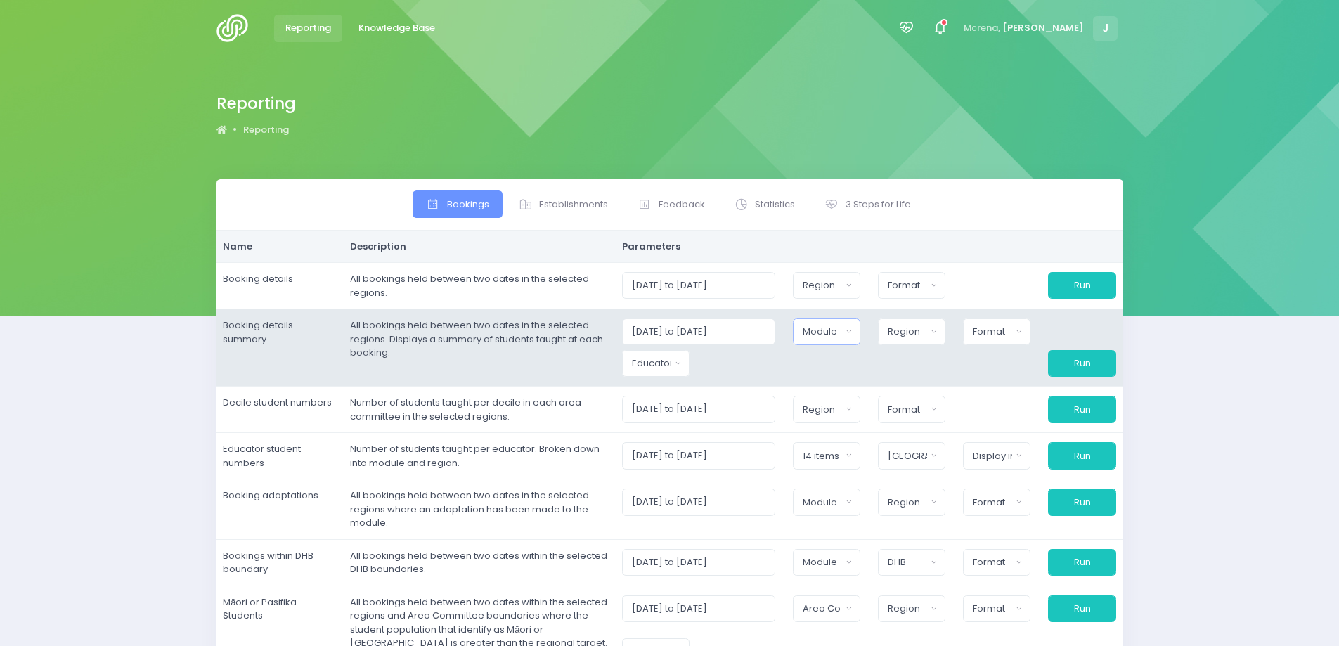
click at [854, 325] on button "Module" at bounding box center [826, 332] width 67 height 27
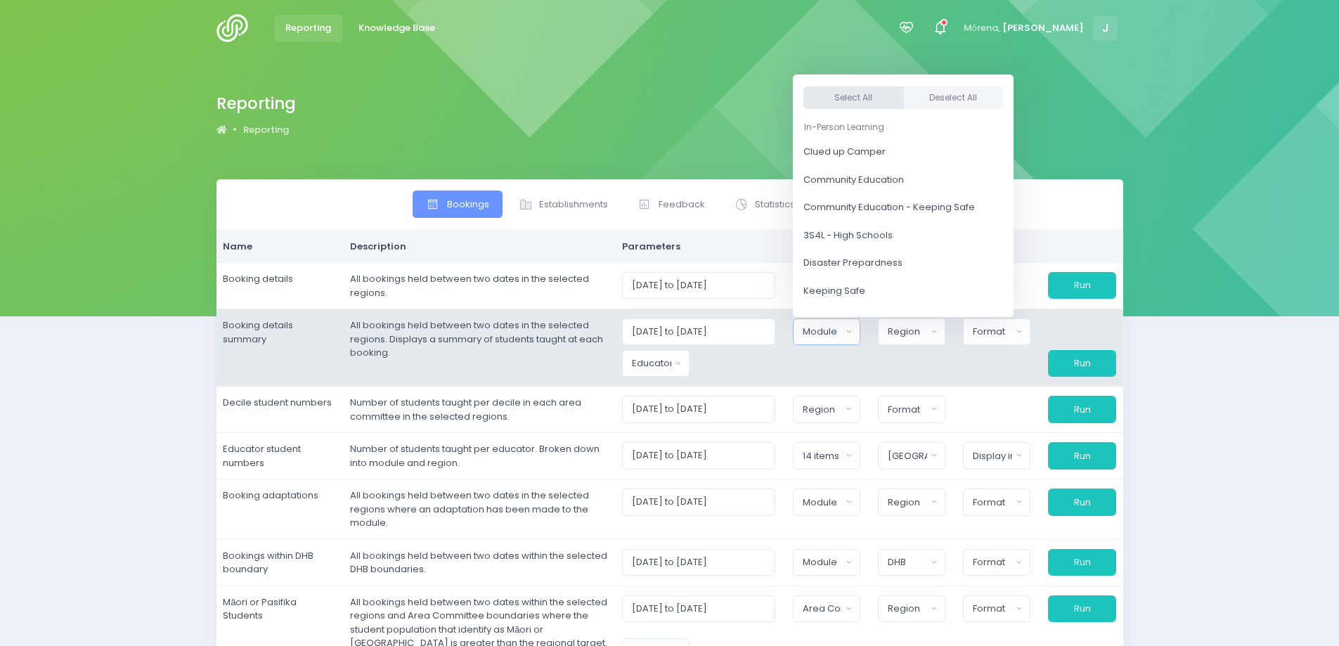
click at [853, 98] on button "Select All" at bounding box center [854, 97] width 101 height 23
select select "Clued up Camper"
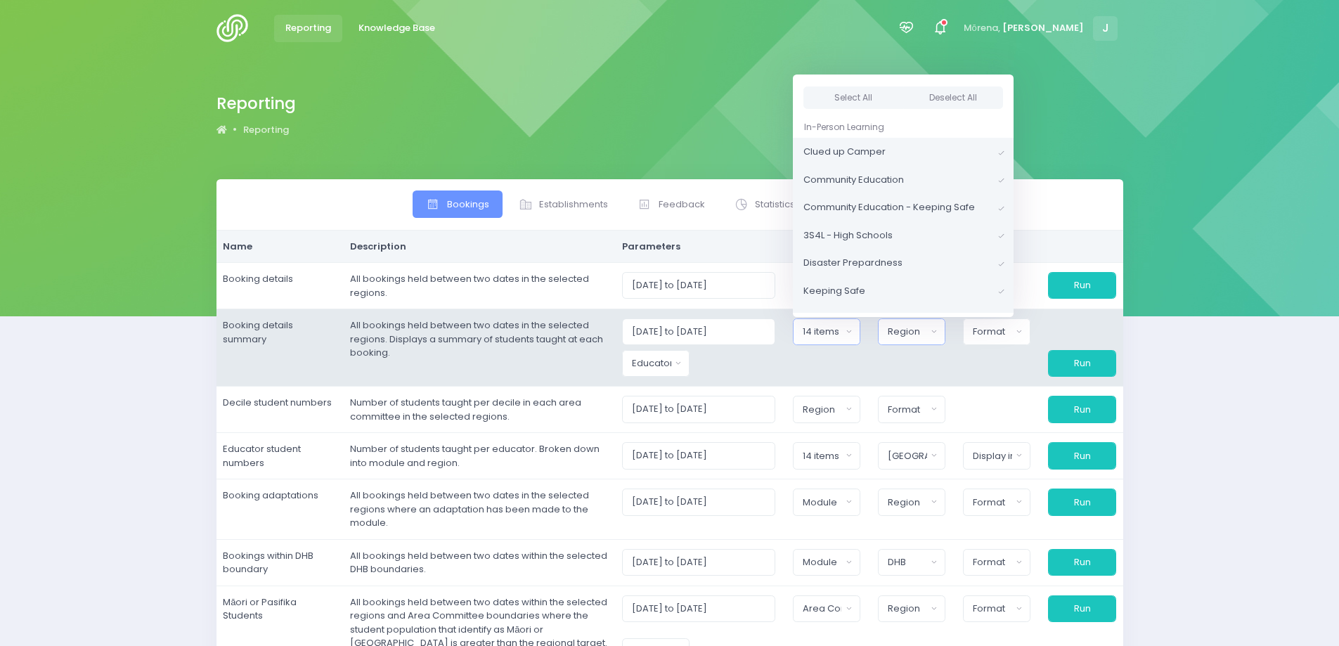
click at [908, 335] on div "Region" at bounding box center [907, 332] width 39 height 14
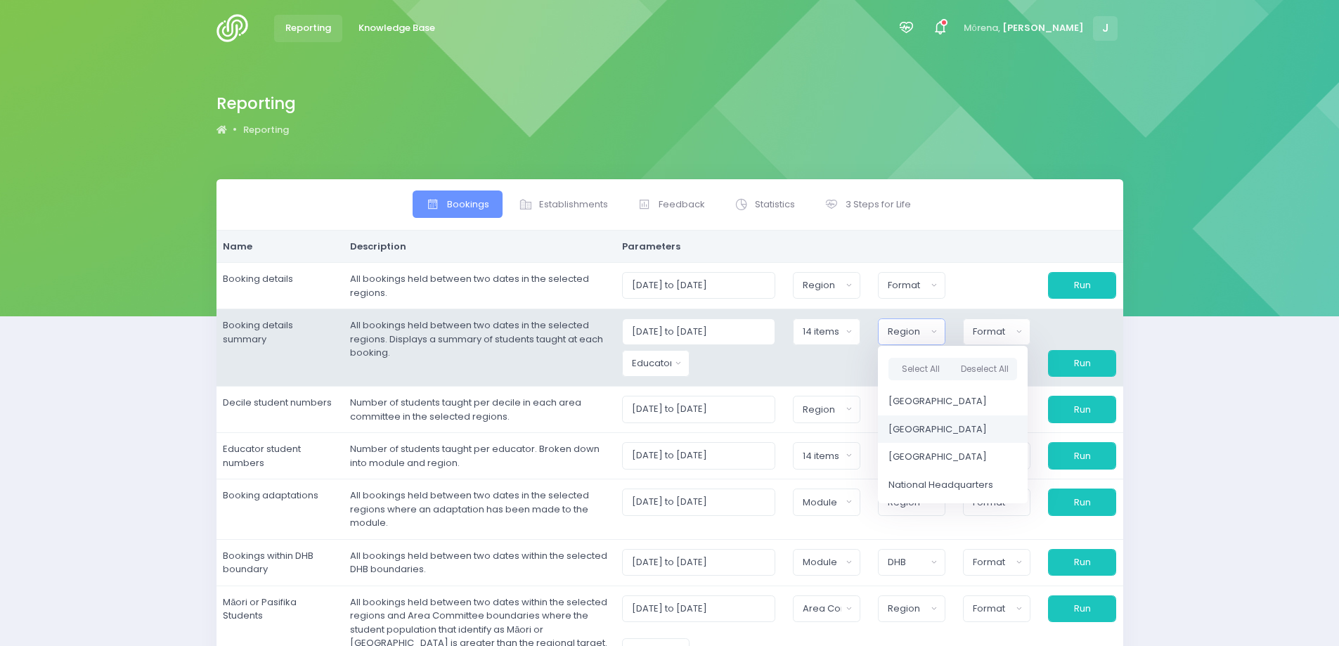
click at [901, 430] on span "Central Region" at bounding box center [938, 430] width 98 height 14
select select "Central"
click at [980, 329] on div "Format" at bounding box center [992, 332] width 39 height 14
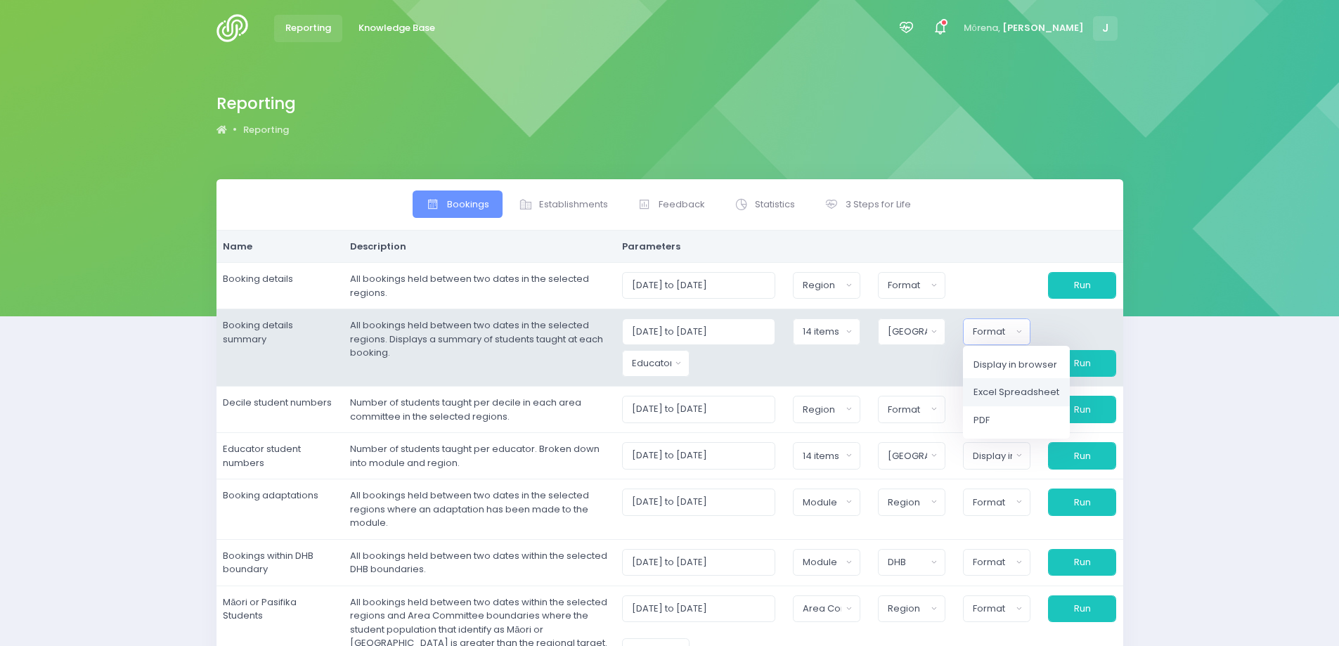
click at [984, 390] on span "Excel Spreadsheet" at bounding box center [1017, 392] width 86 height 14
select select "excel"
click at [671, 365] on div "Educator" at bounding box center [651, 363] width 39 height 14
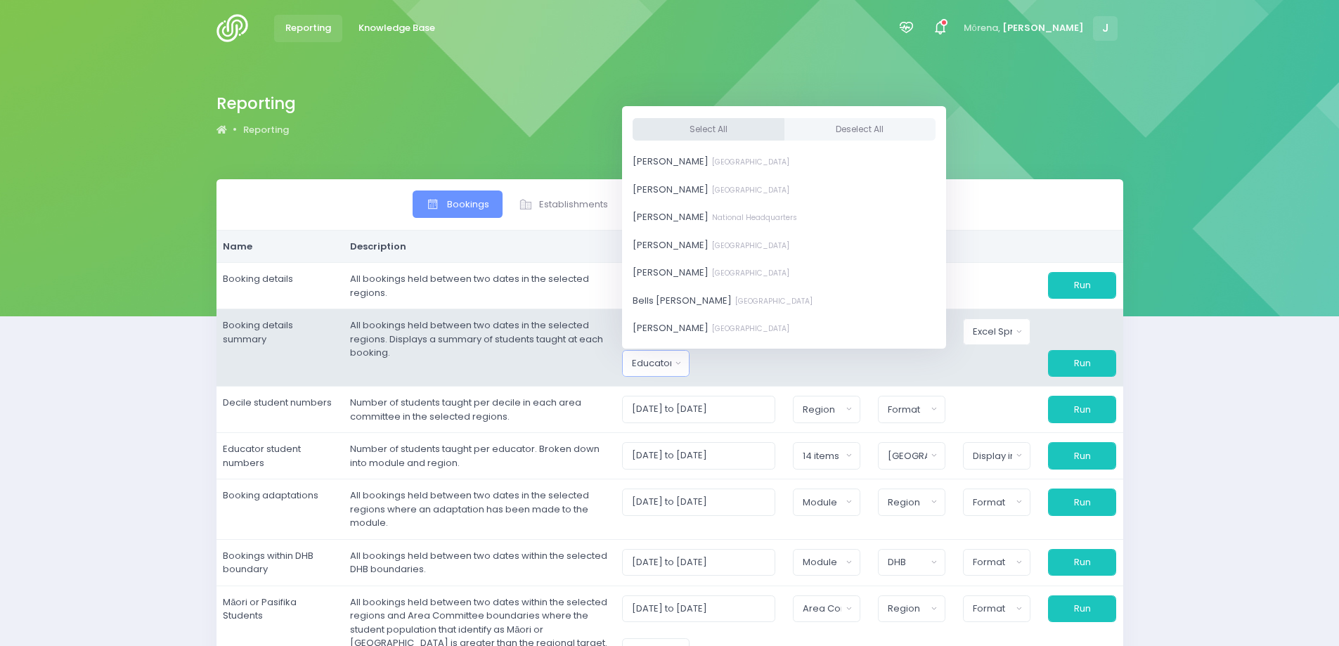
click at [700, 130] on button "Select All" at bounding box center [709, 128] width 152 height 23
select select "381987"
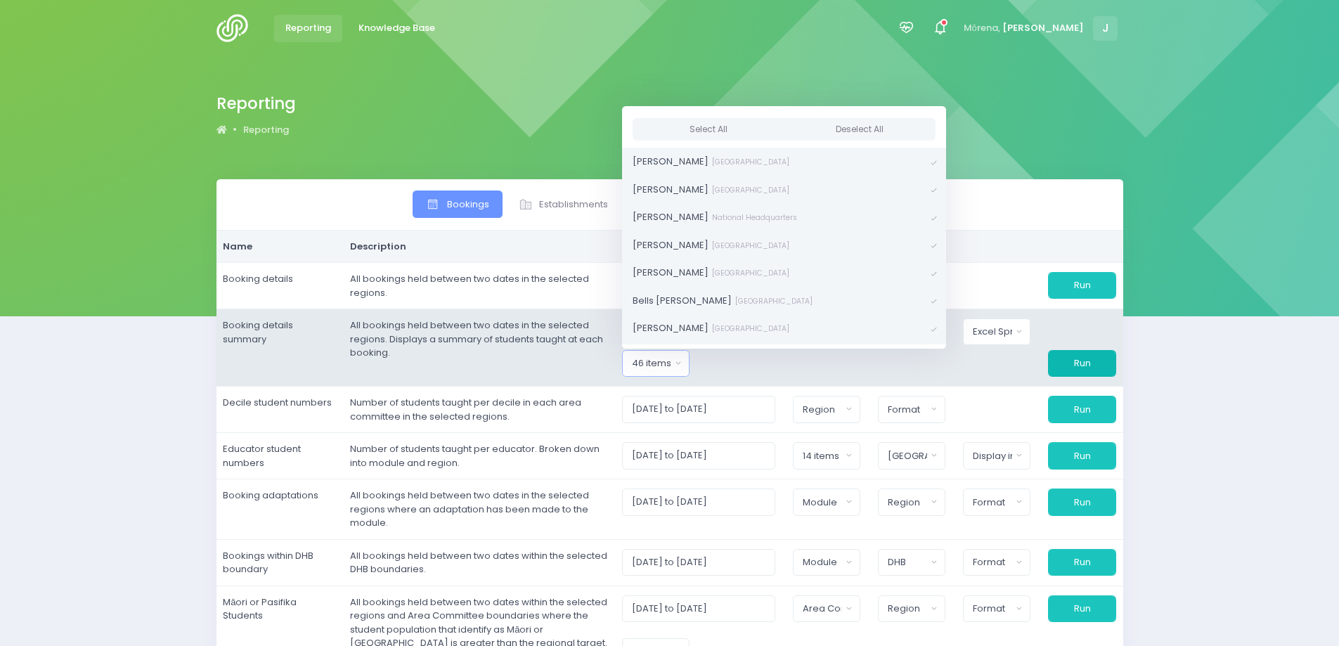
click at [1073, 368] on button "Run" at bounding box center [1081, 363] width 67 height 27
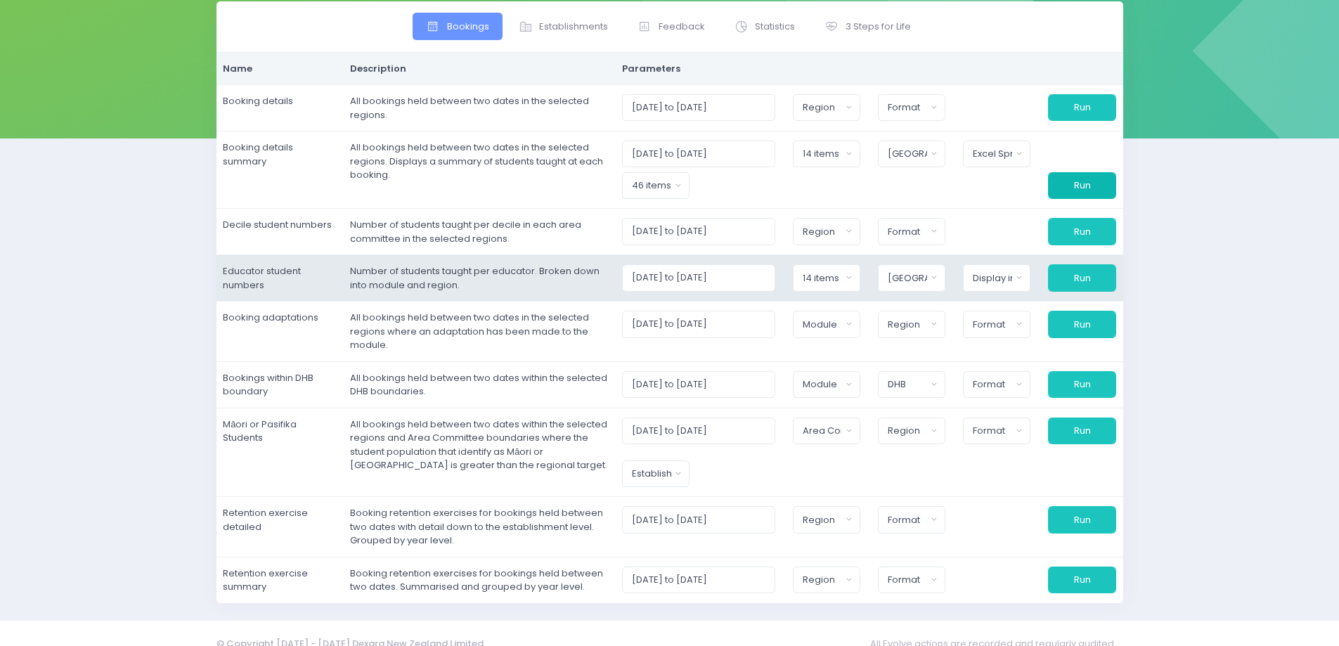
scroll to position [198, 0]
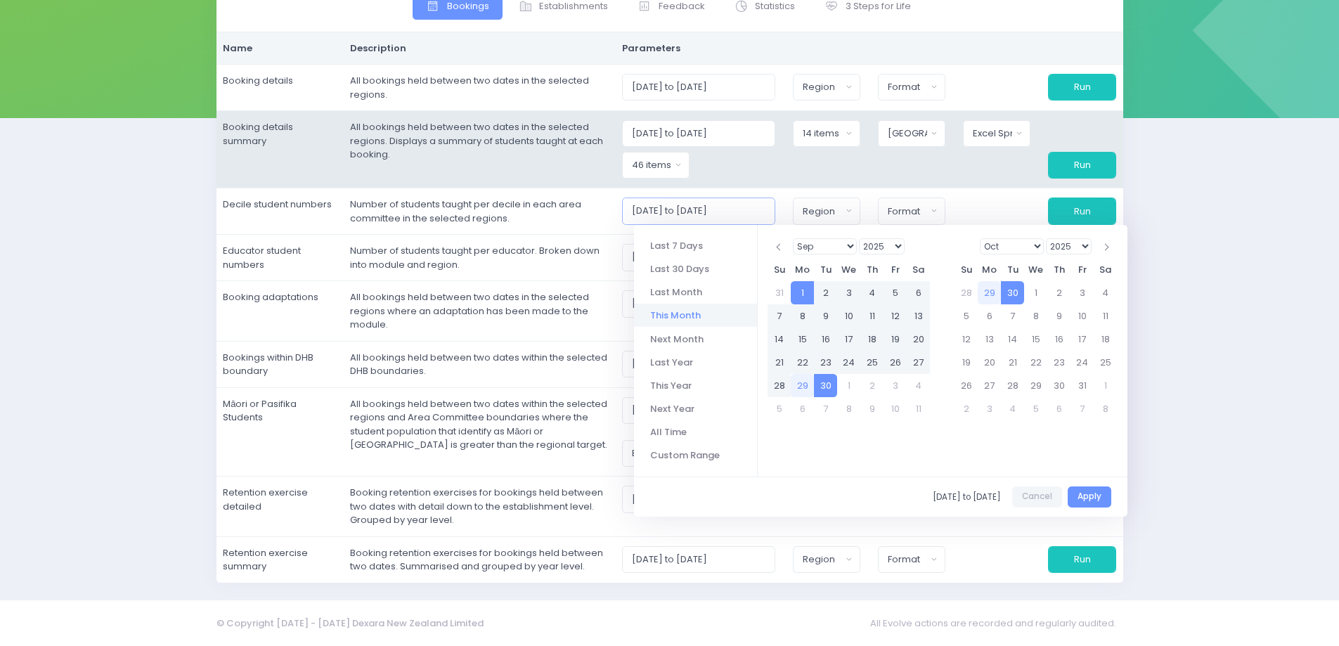
drag, startPoint x: 773, startPoint y: 204, endPoint x: 619, endPoint y: 181, distance: 156.3
click at [619, 181] on tbody "Booking details All bookings held between two dates in the selected regions. 01…" at bounding box center [670, 324] width 907 height 518
paste input "4 to 31/08"
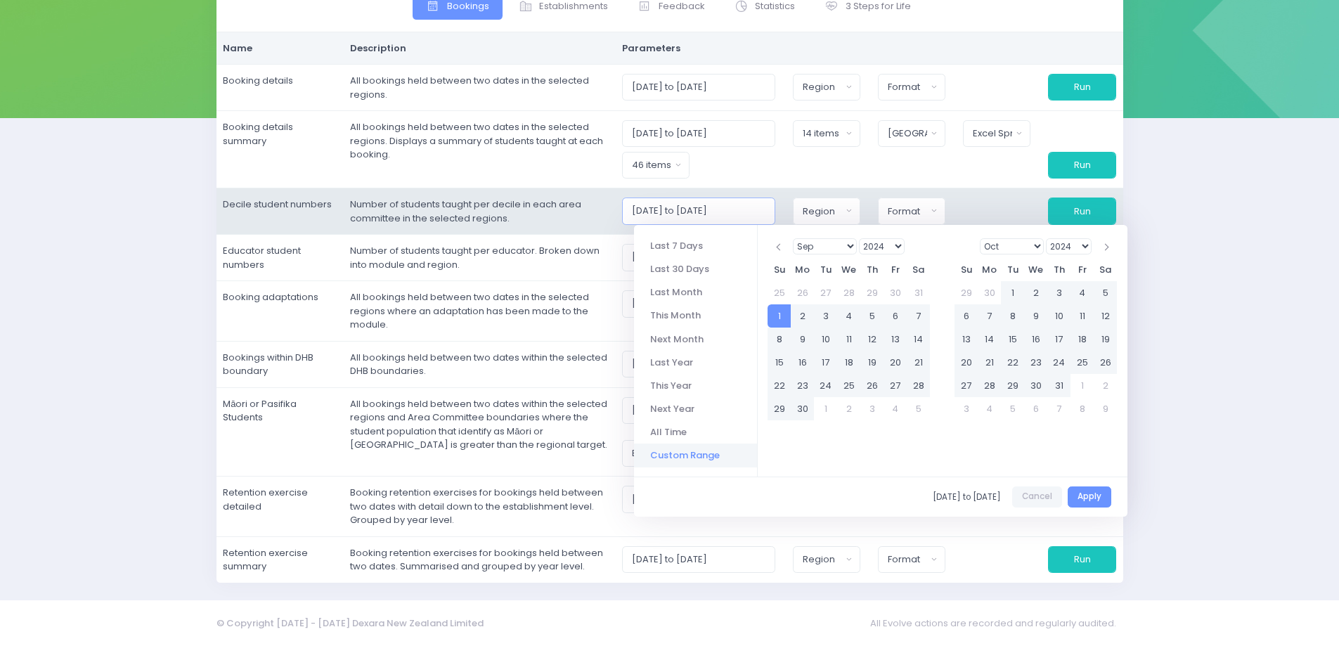
type input "01/09/2024 to 31/08/2025"
click at [848, 212] on button "Region" at bounding box center [826, 211] width 67 height 27
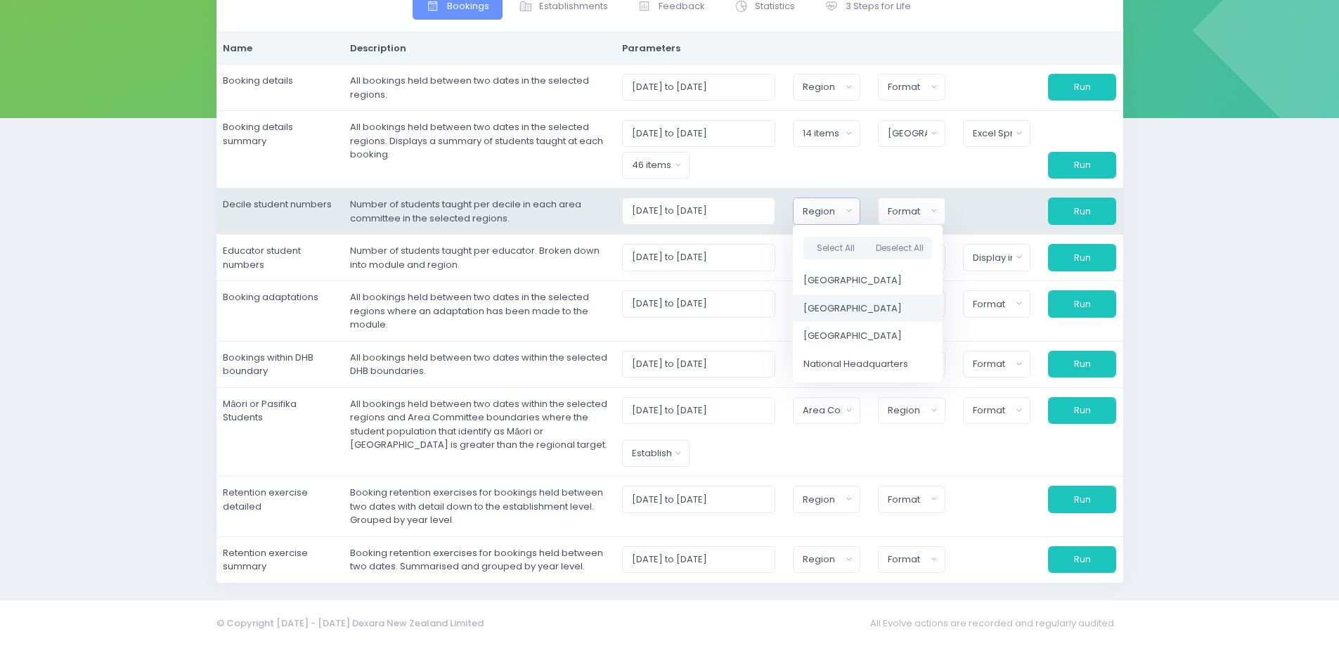
click at [827, 306] on span "Central Region" at bounding box center [853, 309] width 98 height 14
select select "Central"
click at [899, 209] on div "Format" at bounding box center [907, 212] width 39 height 14
click at [900, 271] on span "Excel Spreadsheet" at bounding box center [932, 271] width 86 height 14
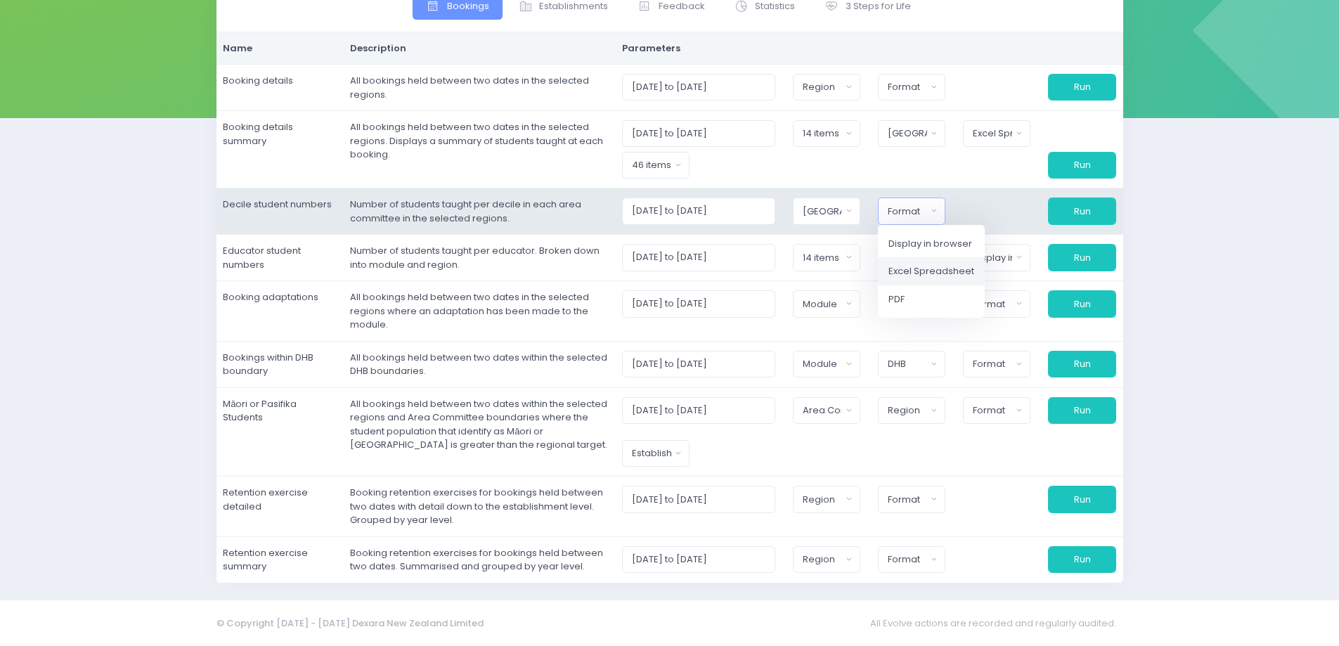
select select "excel"
click at [1067, 215] on button "Run" at bounding box center [1081, 211] width 67 height 27
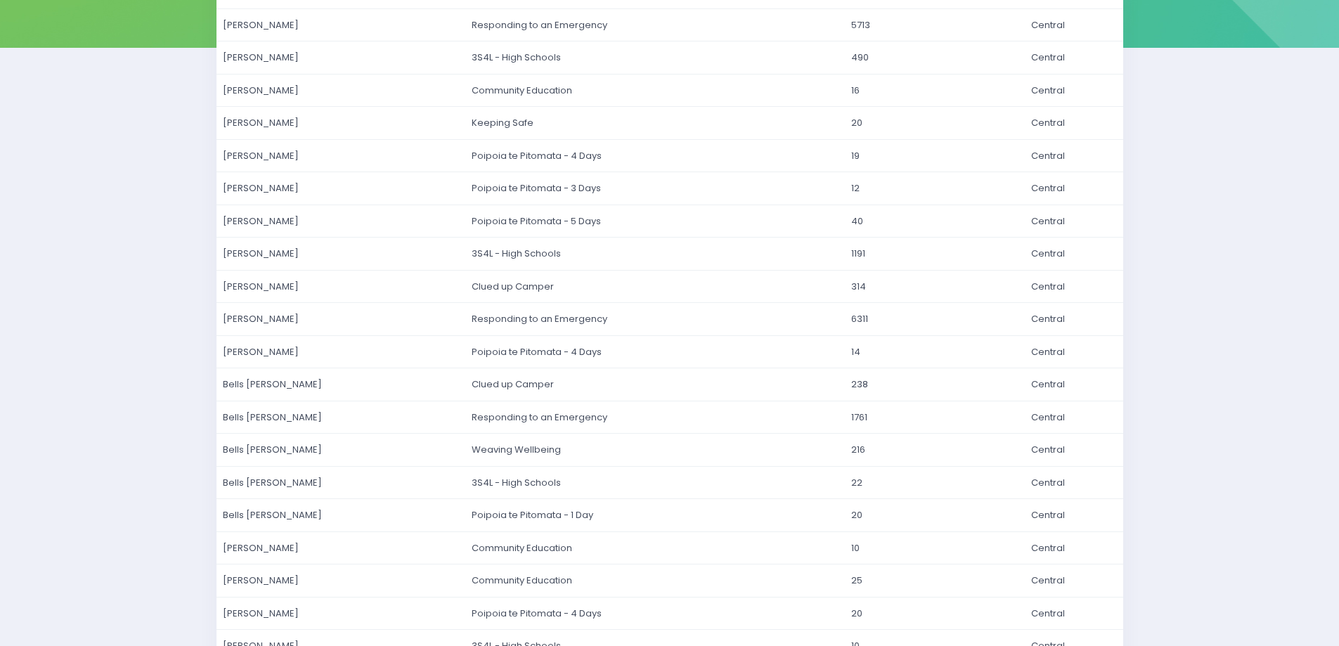
scroll to position [11, 0]
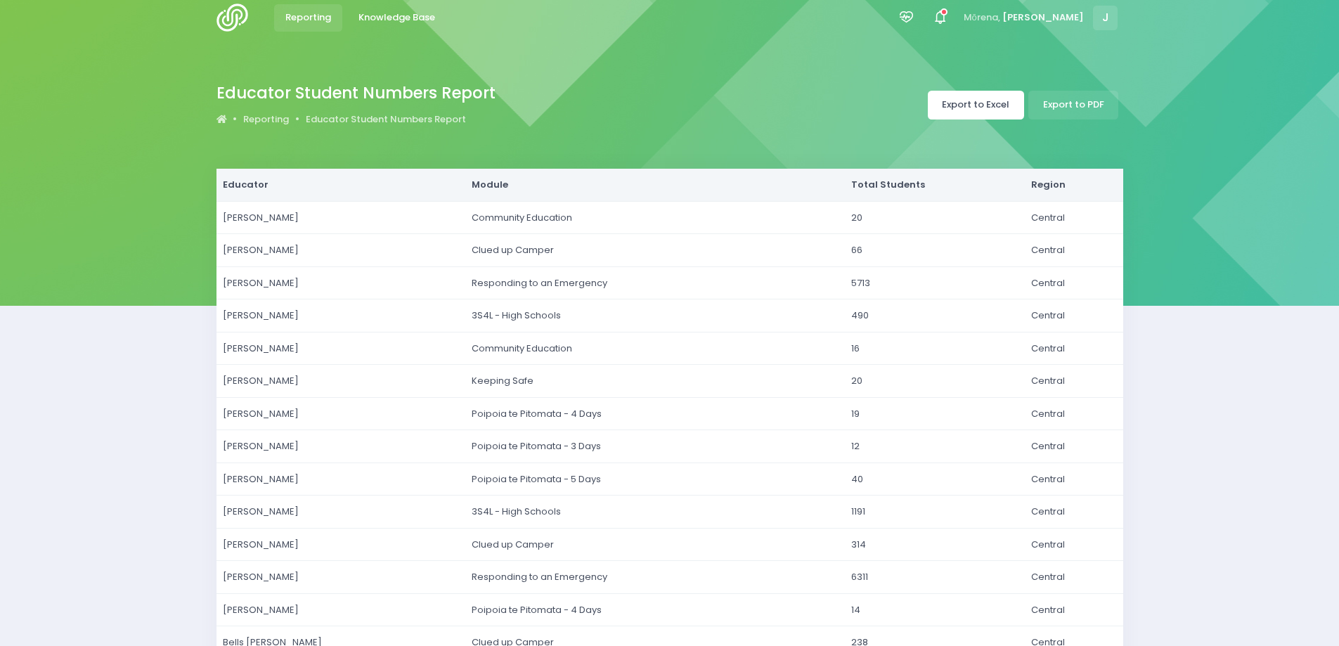
click at [984, 109] on link "Export to Excel" at bounding box center [976, 105] width 96 height 29
